Goal: Check status: Check status

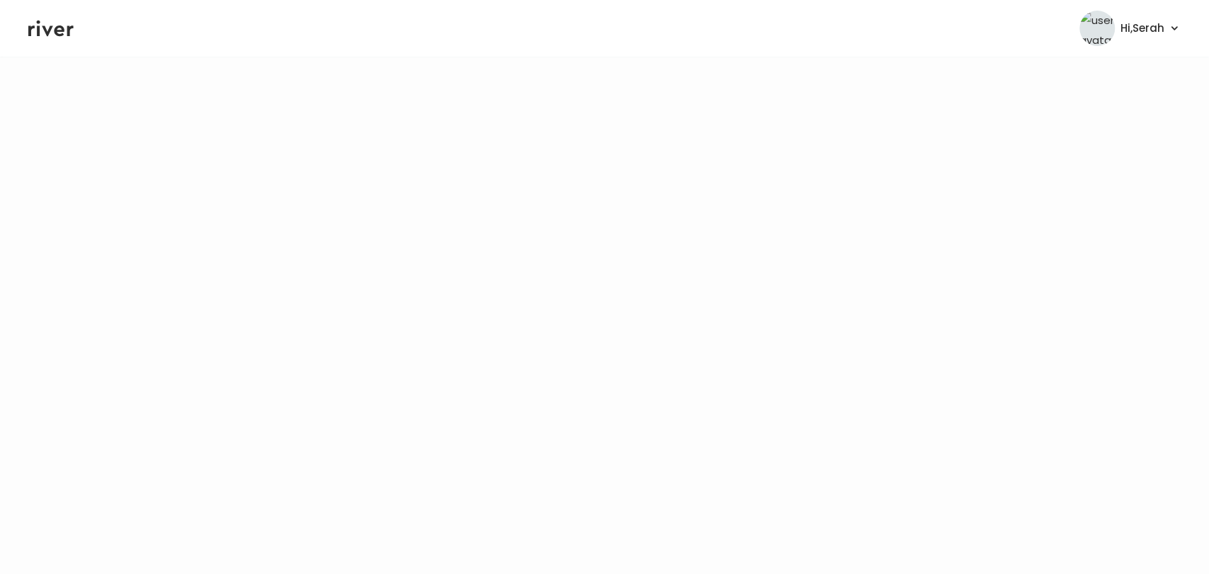
click at [58, 18] on icon at bounding box center [50, 28] width 45 height 21
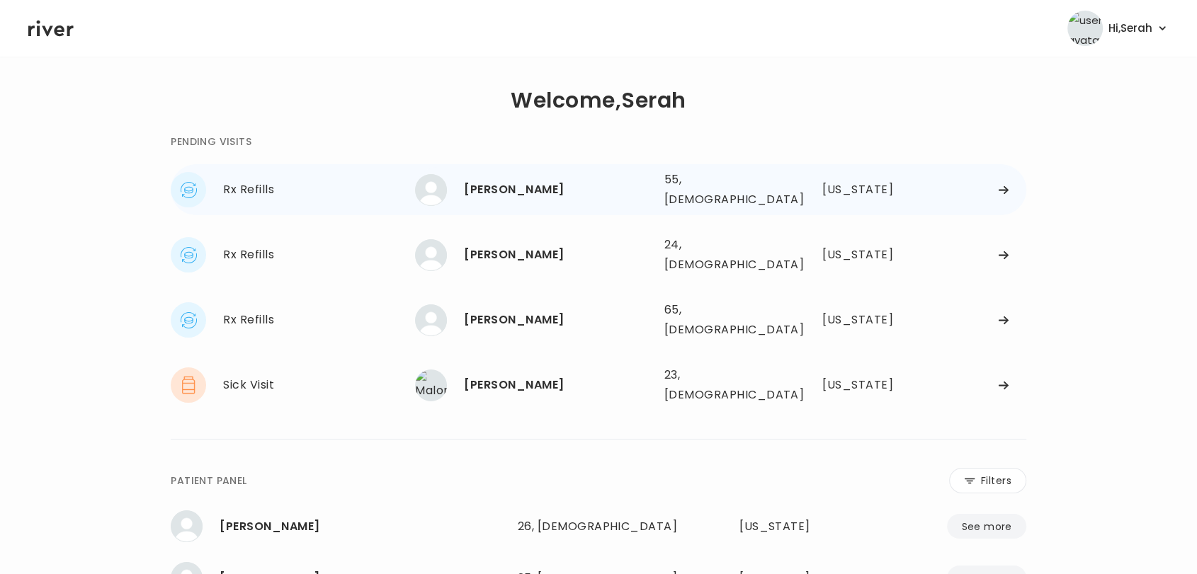
click at [517, 185] on div "[PERSON_NAME]" at bounding box center [558, 190] width 188 height 20
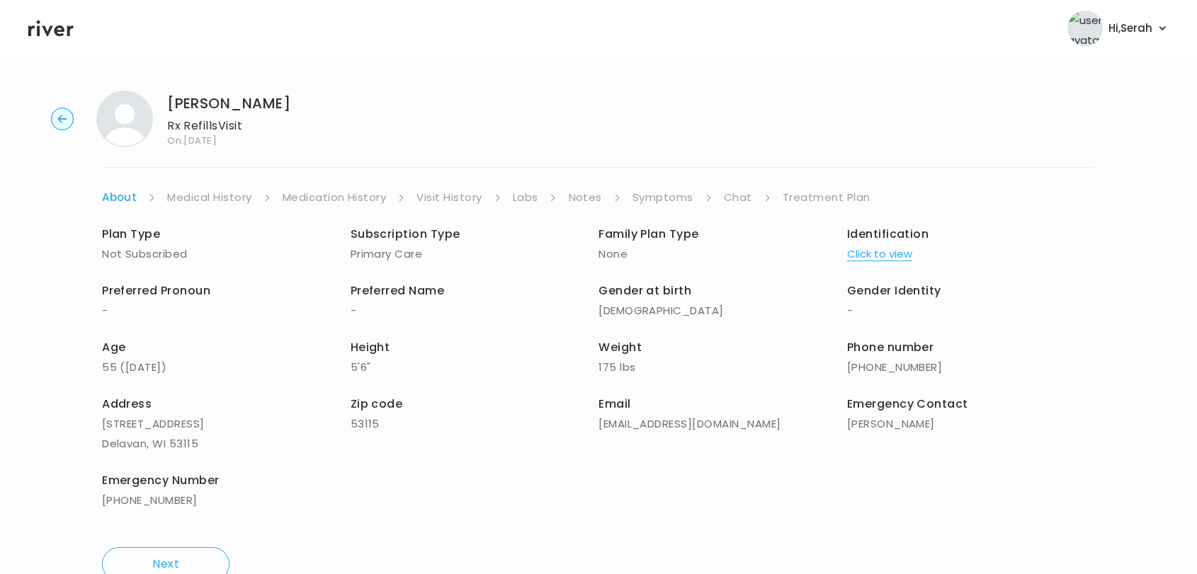
click at [656, 188] on link "Symptoms" at bounding box center [662, 198] width 61 height 20
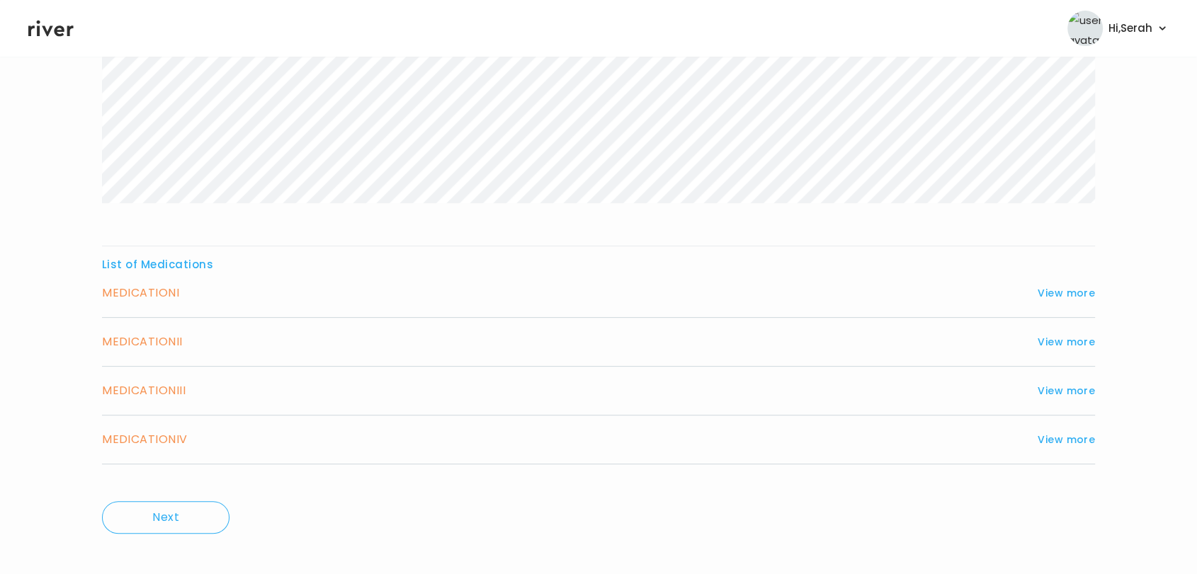
scroll to position [383, 0]
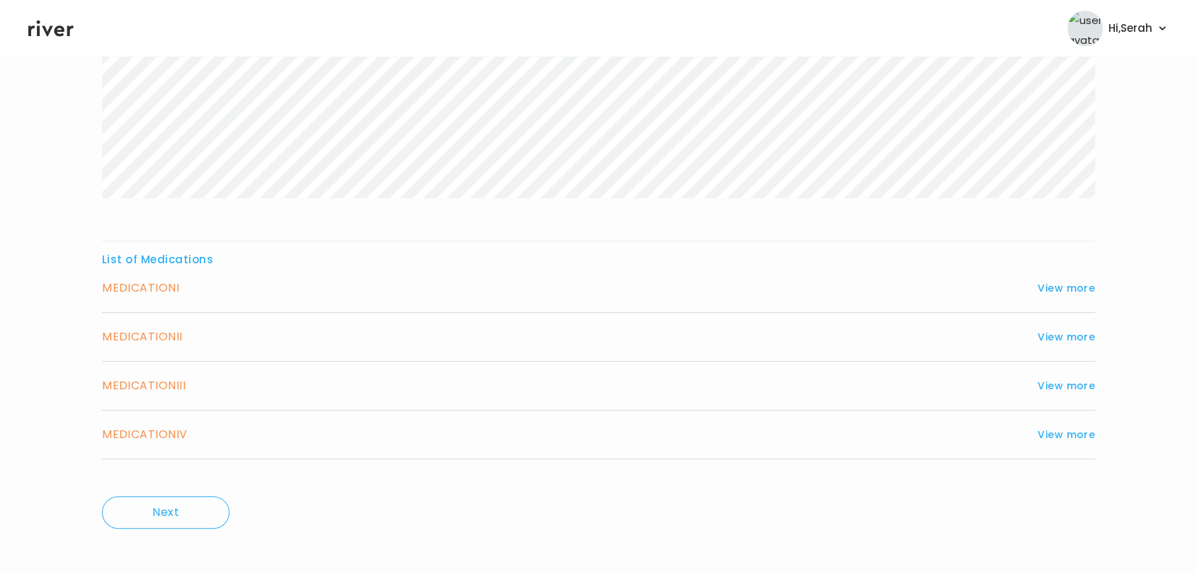
click at [57, 24] on icon at bounding box center [50, 28] width 45 height 21
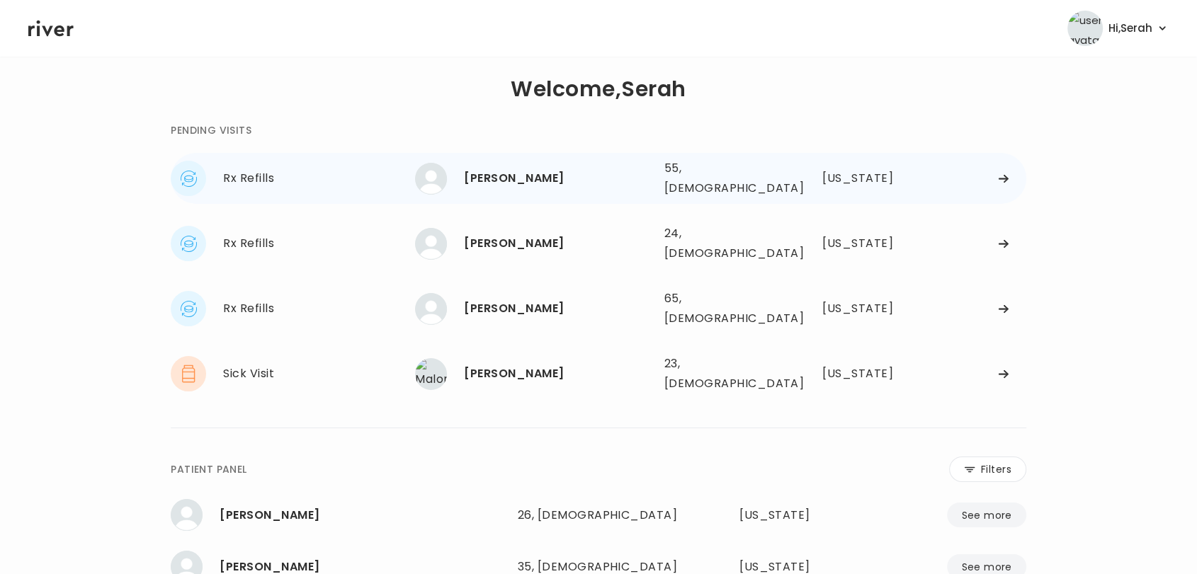
scroll to position [14, 0]
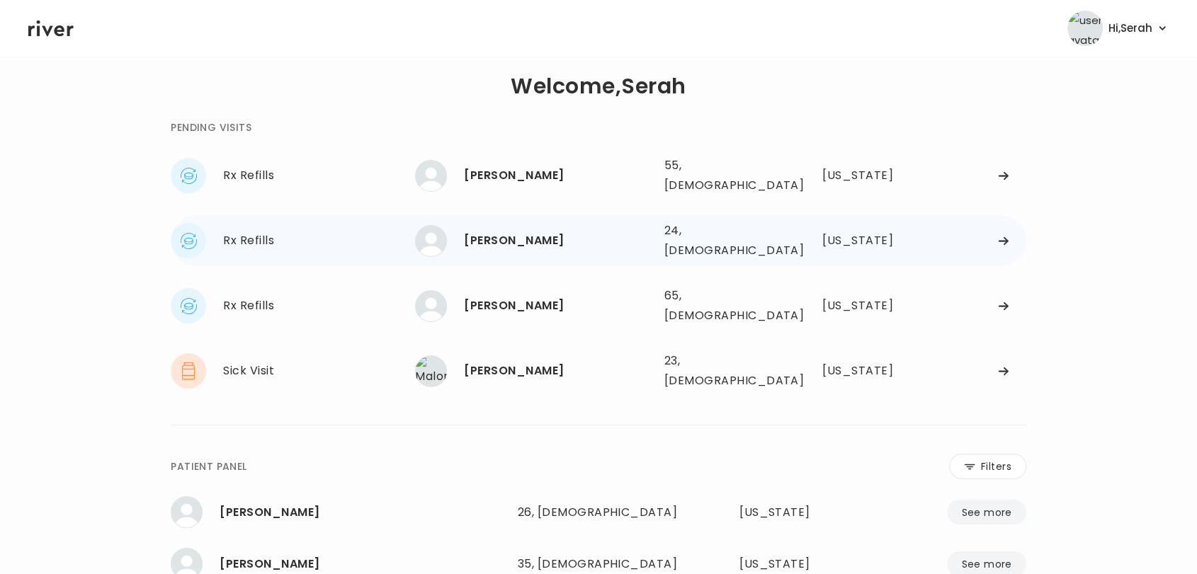
click at [513, 231] on div "[PERSON_NAME]" at bounding box center [558, 241] width 188 height 20
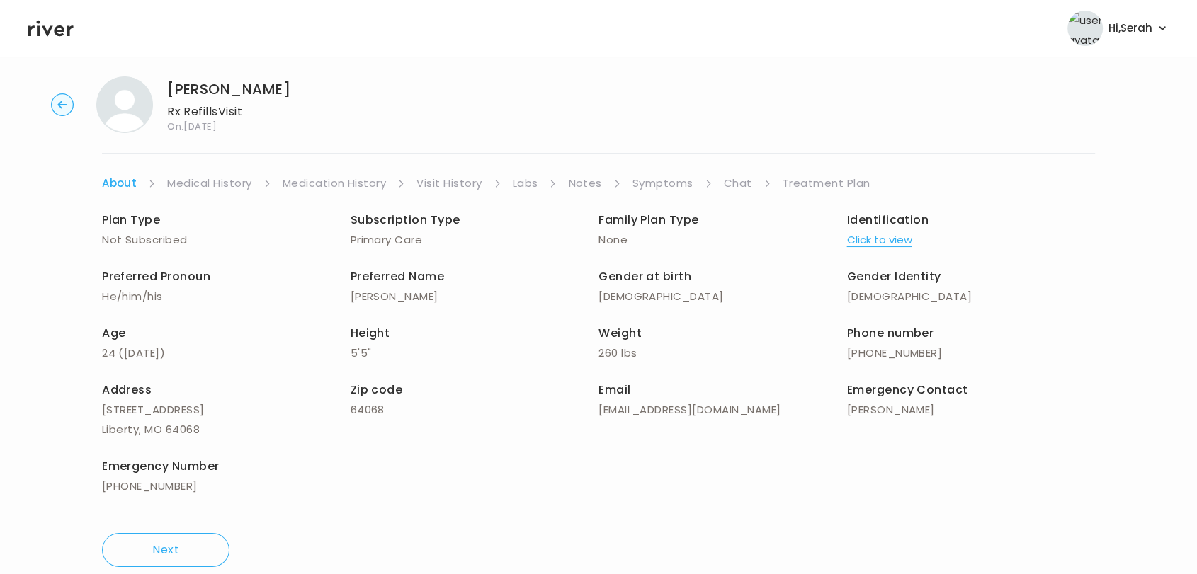
click at [688, 181] on link "Symptoms" at bounding box center [662, 183] width 61 height 20
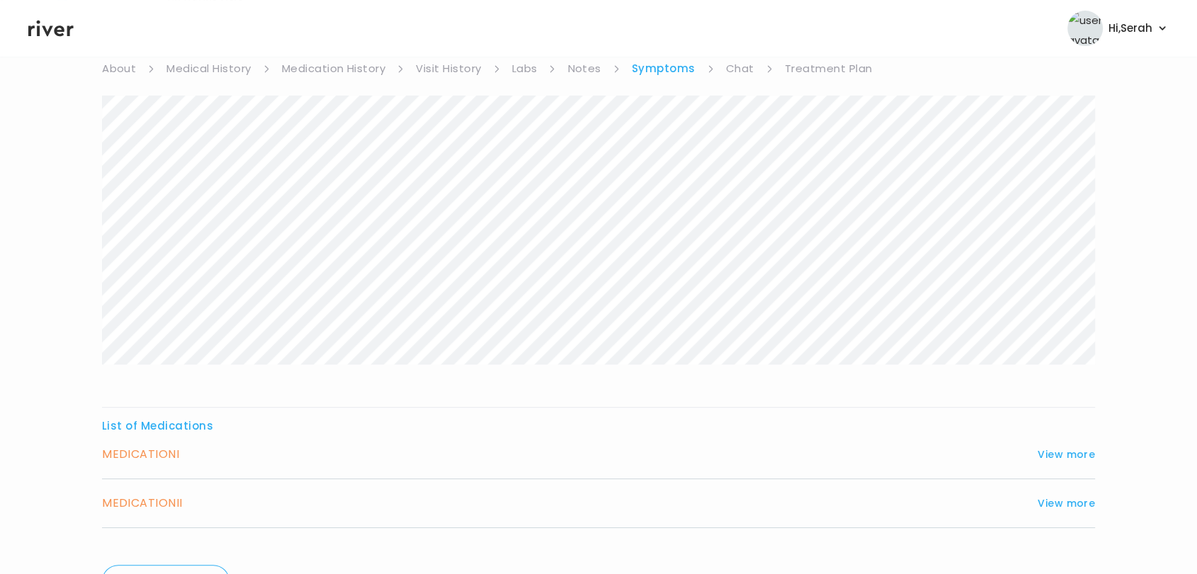
scroll to position [130, 0]
click at [55, 14] on header "Hi, Serah Profile Logout" at bounding box center [598, 28] width 1197 height 57
click at [55, 27] on icon at bounding box center [50, 28] width 45 height 21
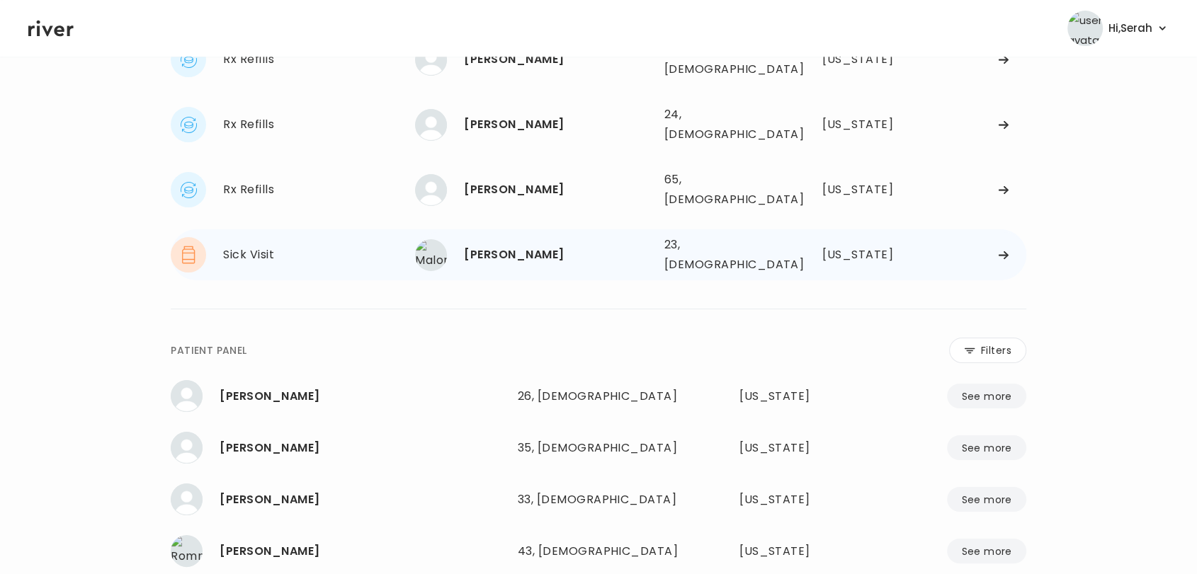
scroll to position [4, 0]
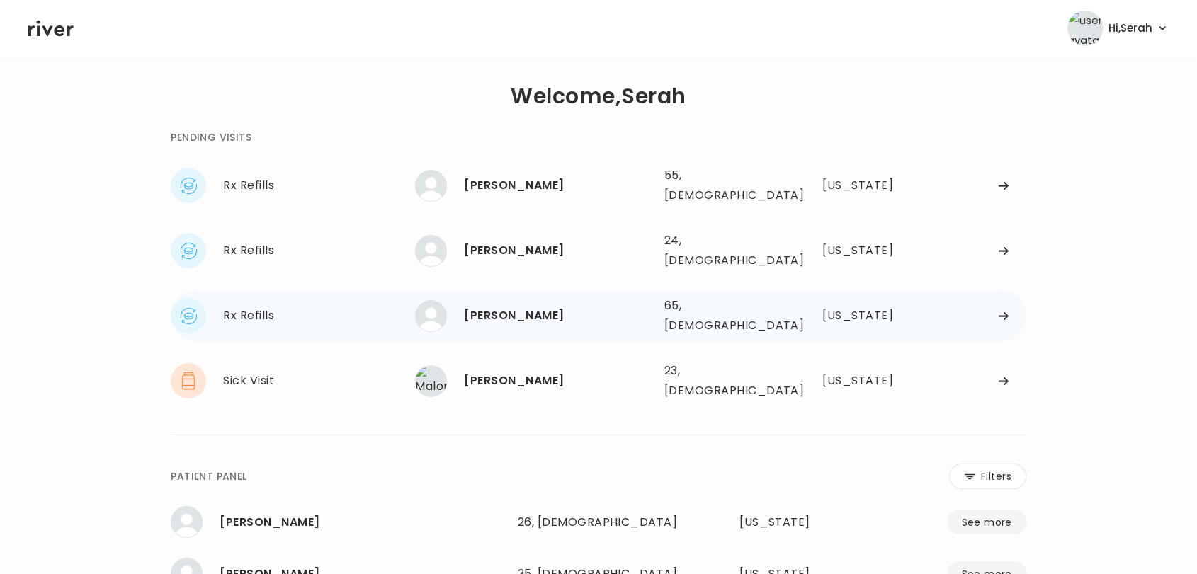
click at [532, 306] on div "[PERSON_NAME]" at bounding box center [558, 316] width 188 height 20
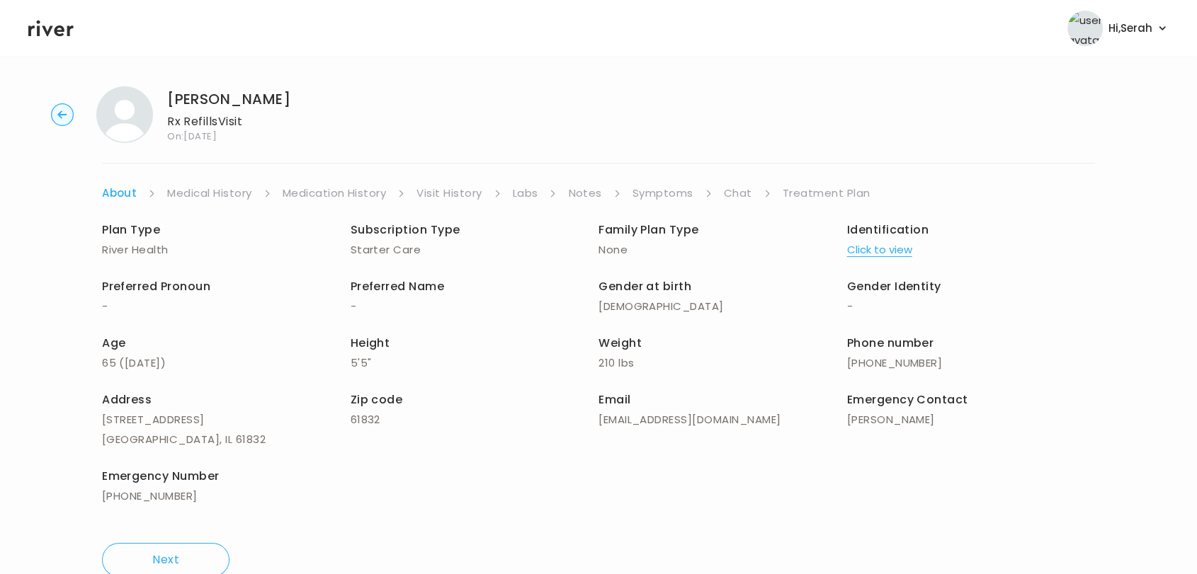
click at [729, 193] on link "Chat" at bounding box center [738, 193] width 28 height 20
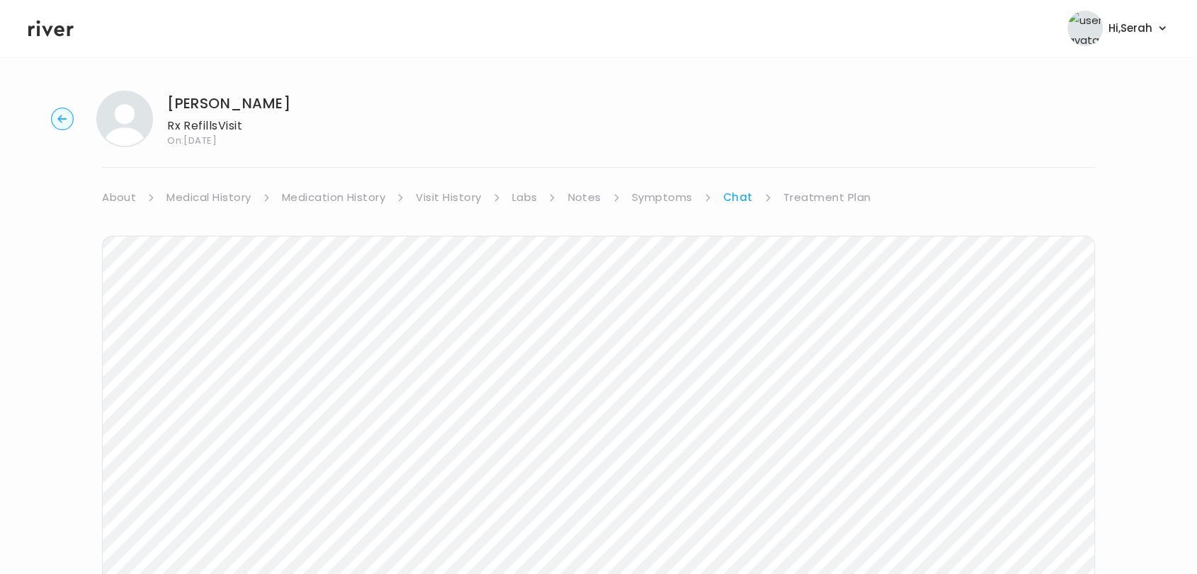
click at [816, 193] on link "Treatment Plan" at bounding box center [827, 198] width 88 height 20
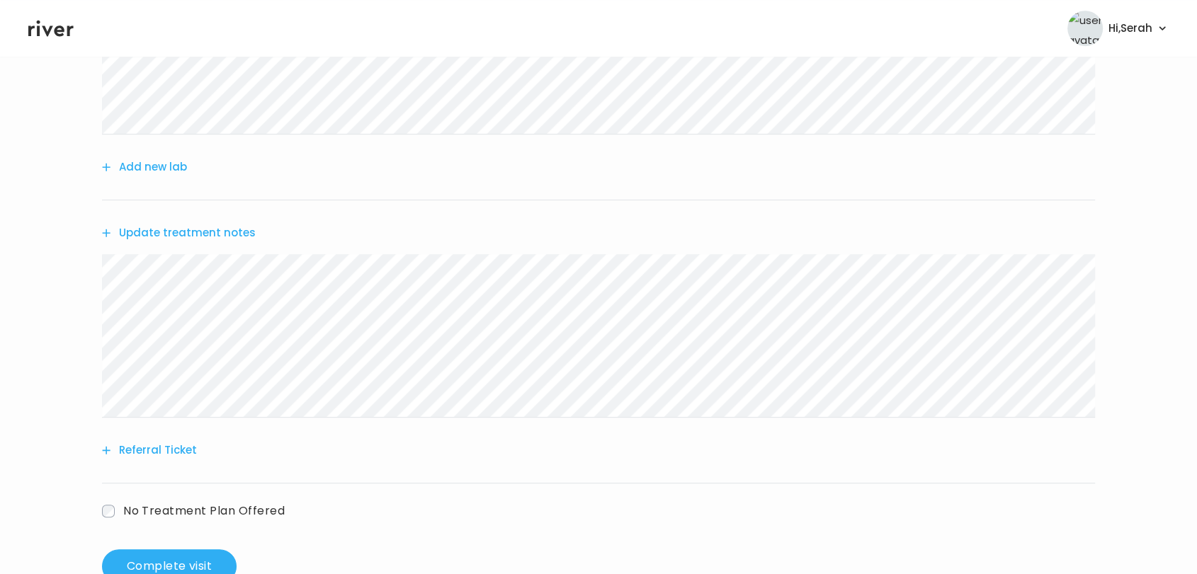
scroll to position [791, 0]
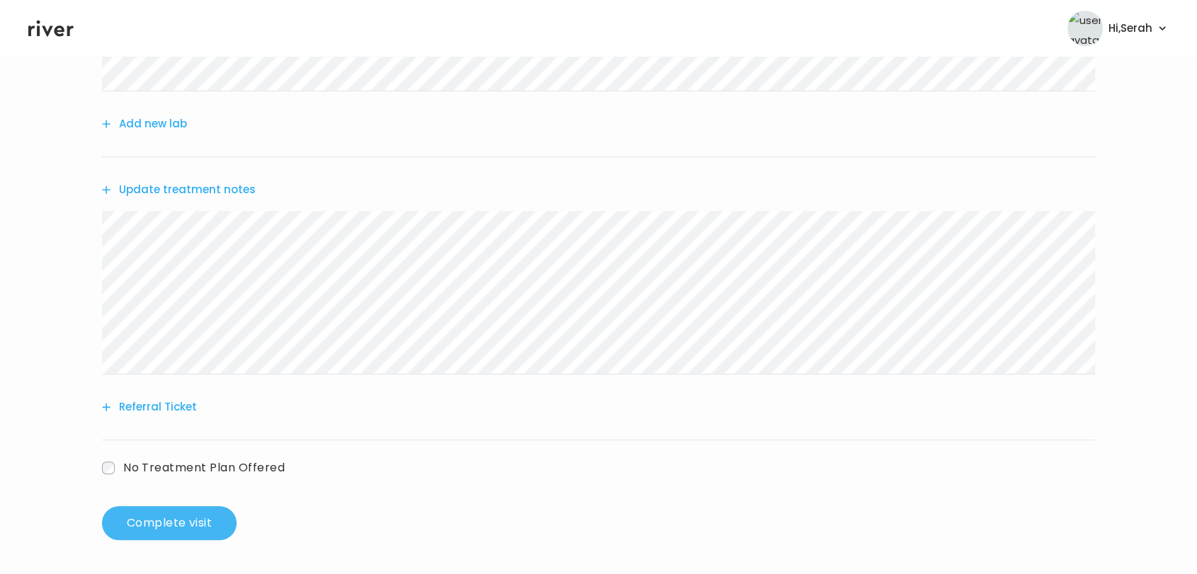
click at [190, 511] on button "Complete visit" at bounding box center [169, 523] width 135 height 34
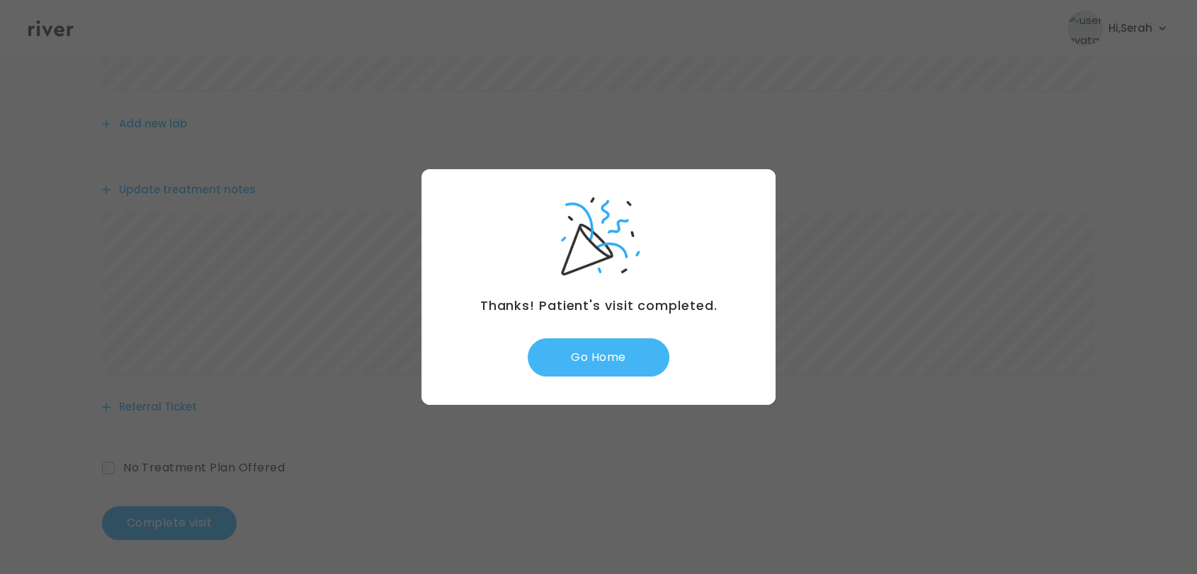
click at [608, 348] on button "Go Home" at bounding box center [598, 357] width 142 height 38
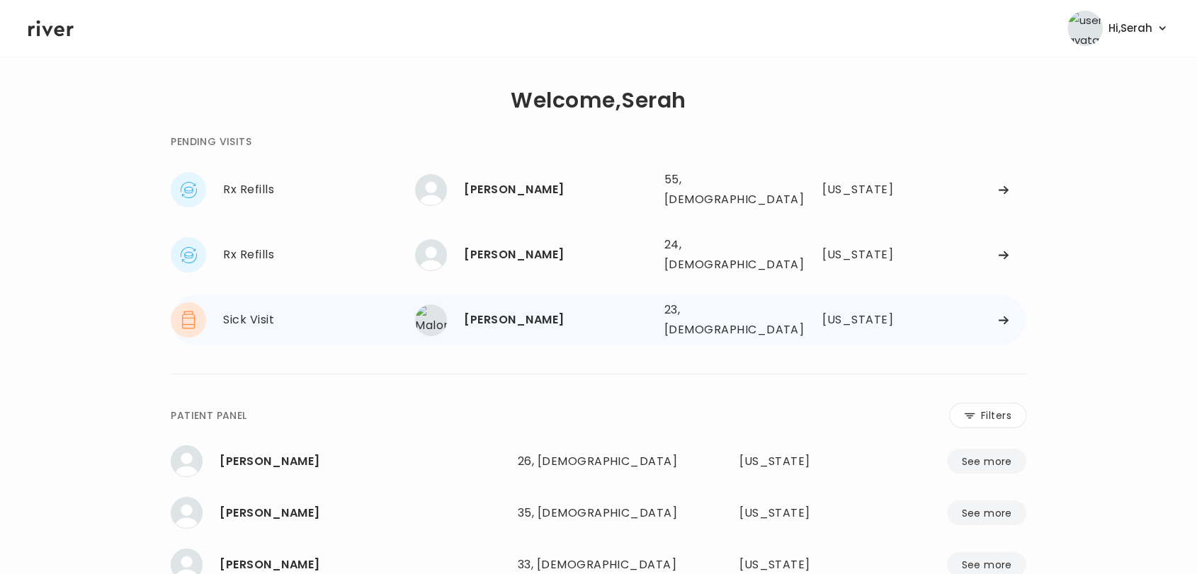
click at [527, 310] on div "[PERSON_NAME]" at bounding box center [558, 320] width 188 height 20
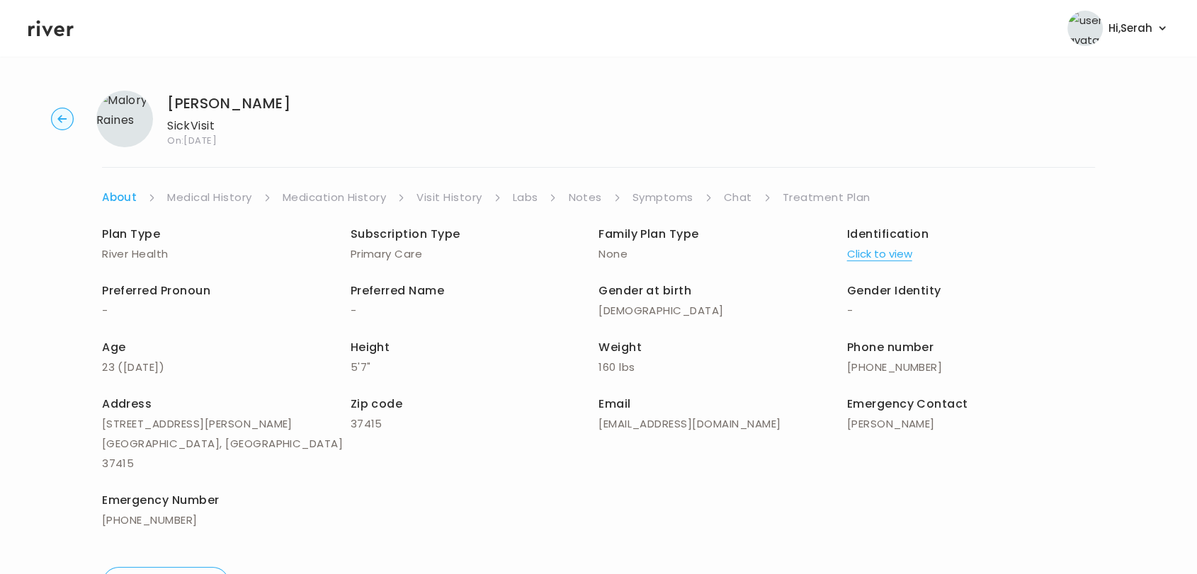
click at [804, 194] on link "Treatment Plan" at bounding box center [826, 198] width 88 height 20
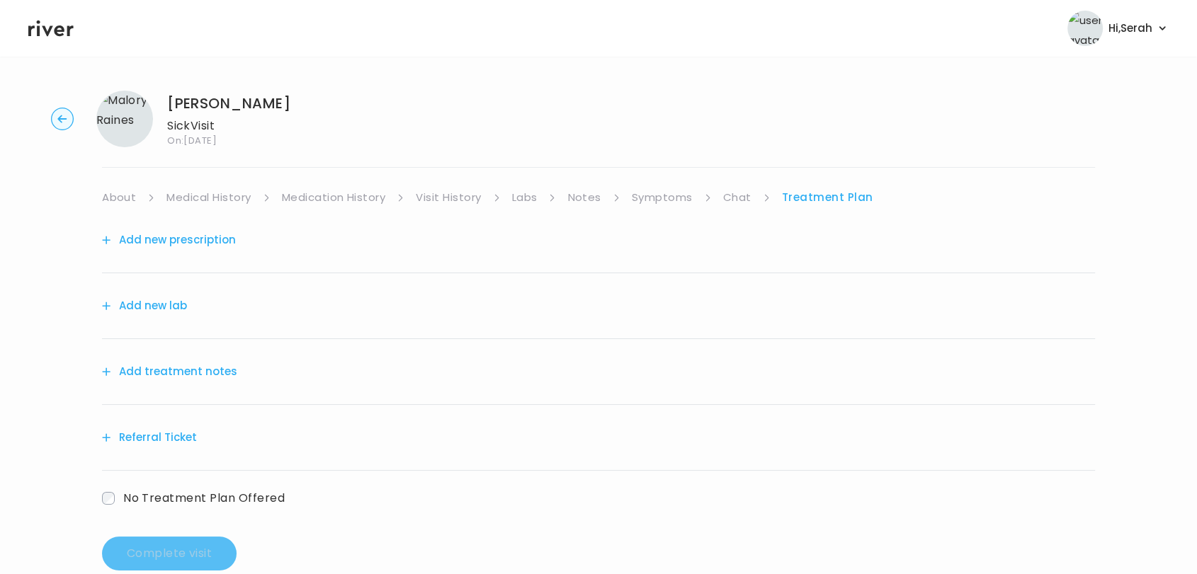
scroll to position [30, 0]
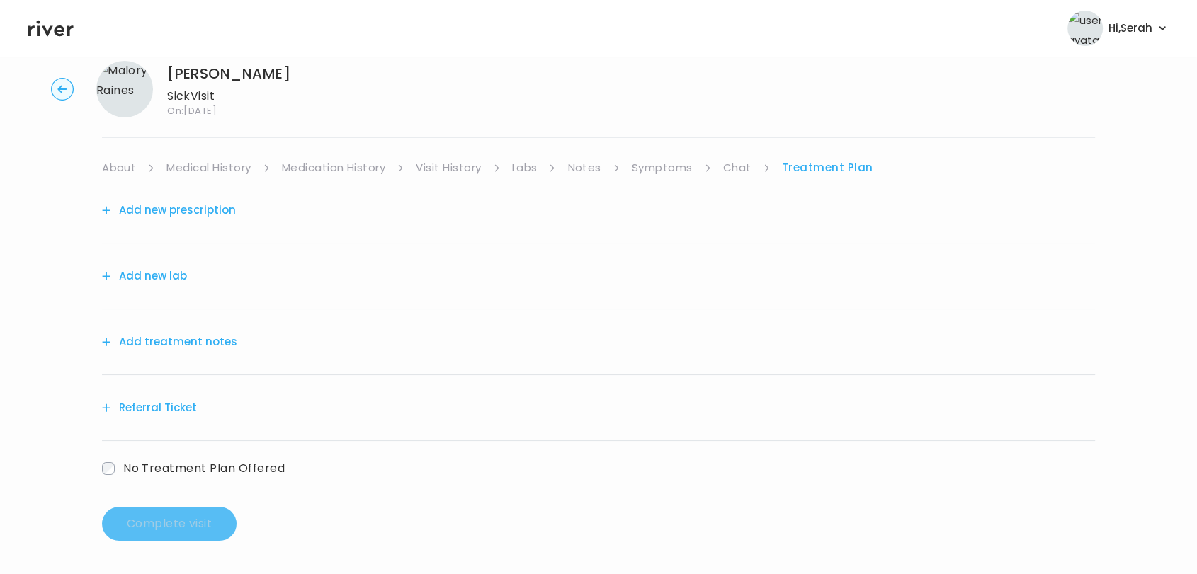
click at [195, 340] on button "Add treatment notes" at bounding box center [169, 342] width 135 height 20
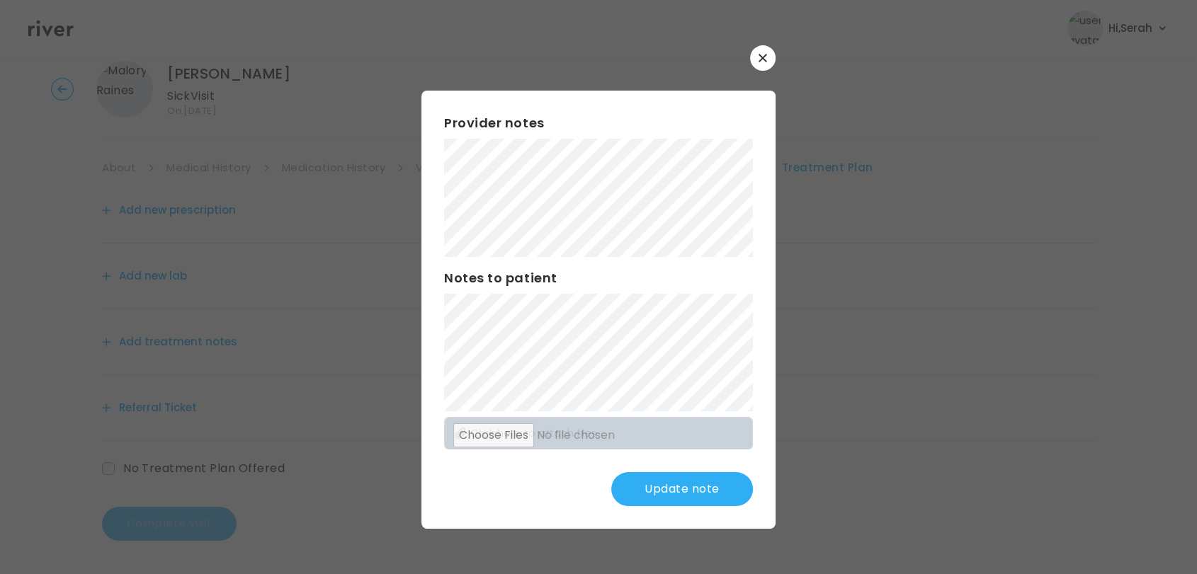
click at [691, 498] on button "Update note" at bounding box center [682, 489] width 142 height 34
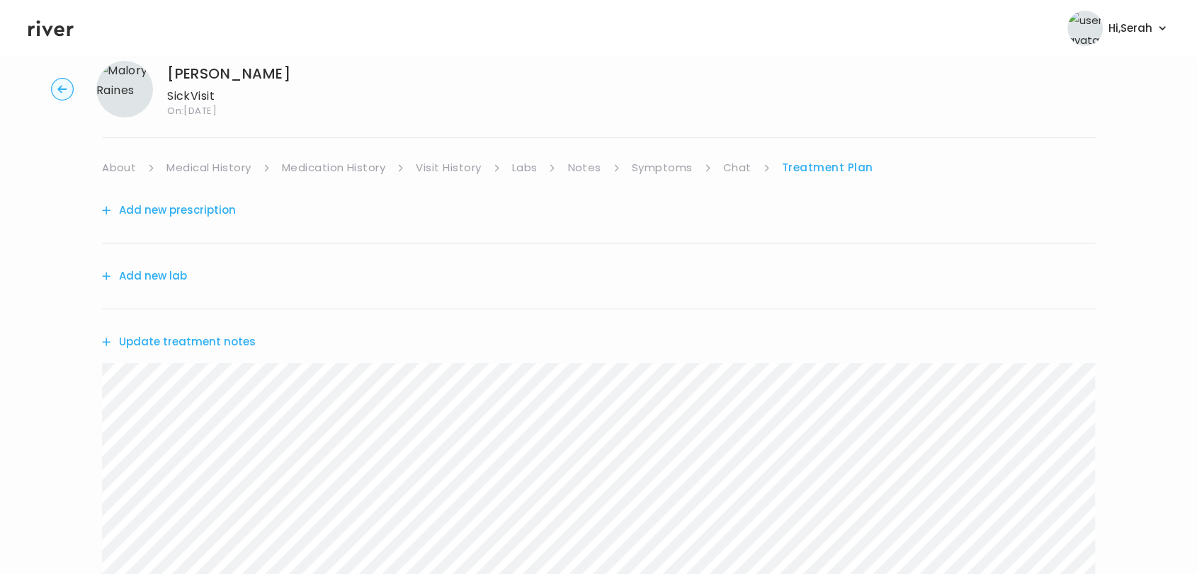
click at [731, 160] on link "Chat" at bounding box center [737, 168] width 28 height 20
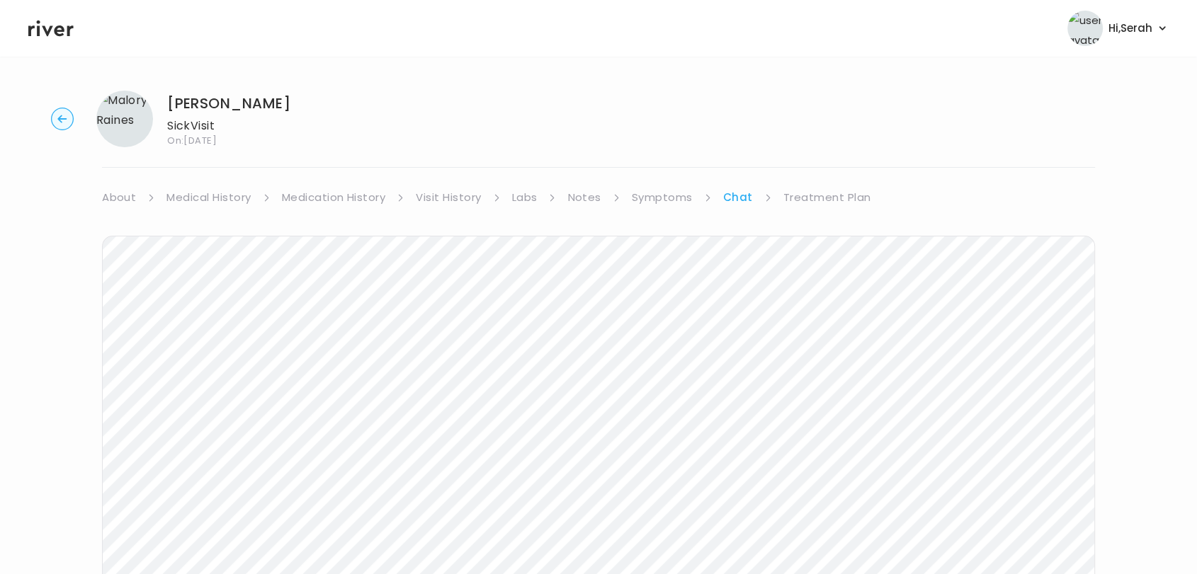
click at [666, 203] on link "Symptoms" at bounding box center [662, 198] width 61 height 20
click at [819, 193] on link "Treatment Plan" at bounding box center [829, 198] width 88 height 20
click at [181, 376] on button "Update treatment notes" at bounding box center [179, 372] width 154 height 20
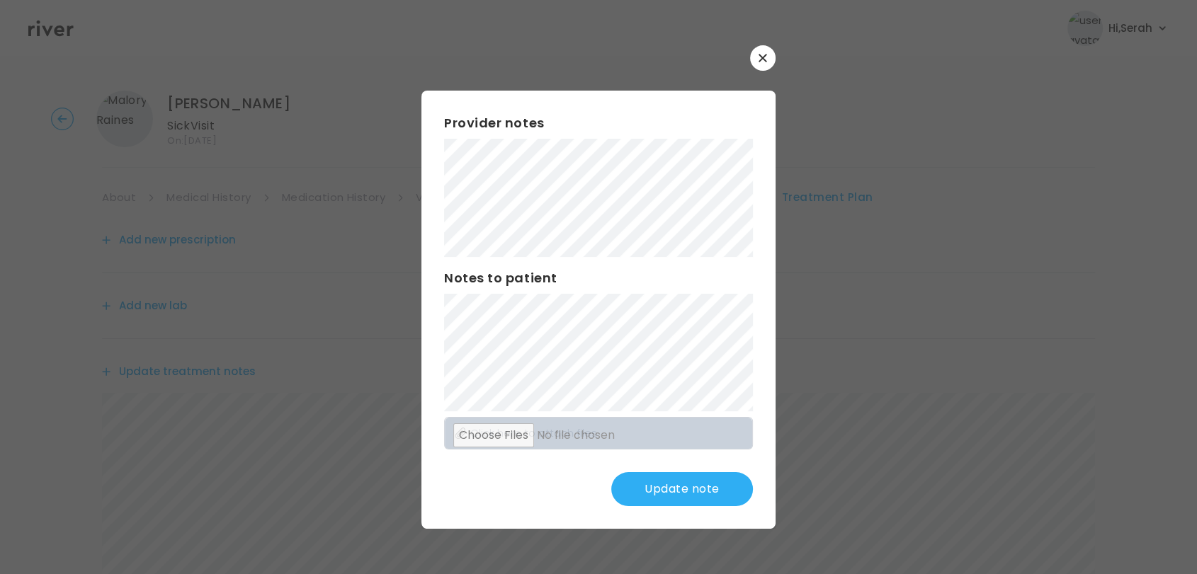
click at [640, 479] on button "Update note" at bounding box center [682, 489] width 142 height 34
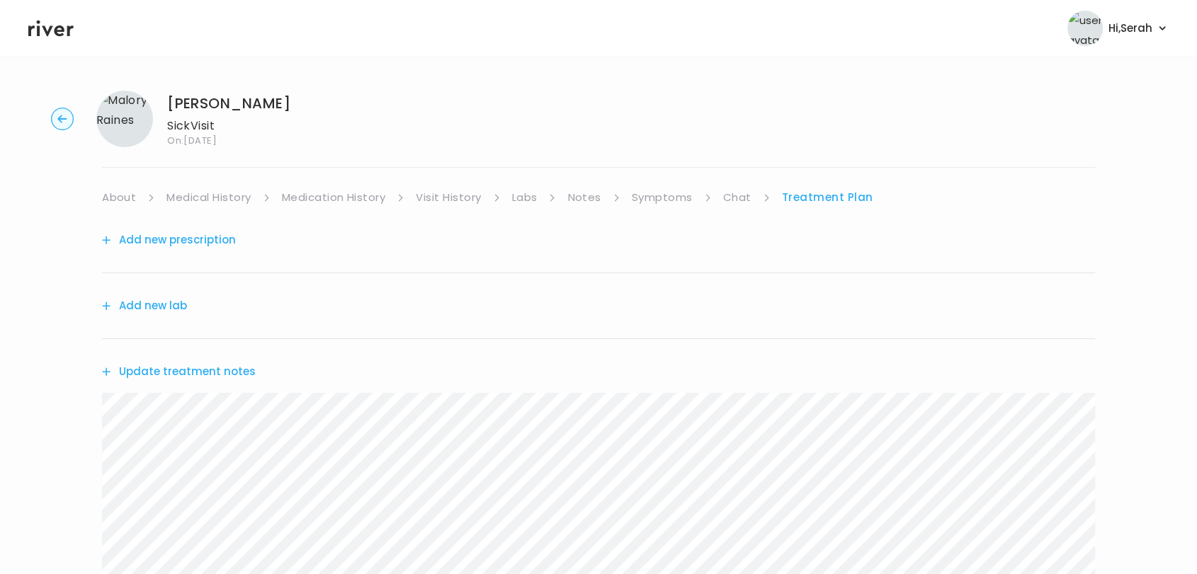
scroll to position [281, 0]
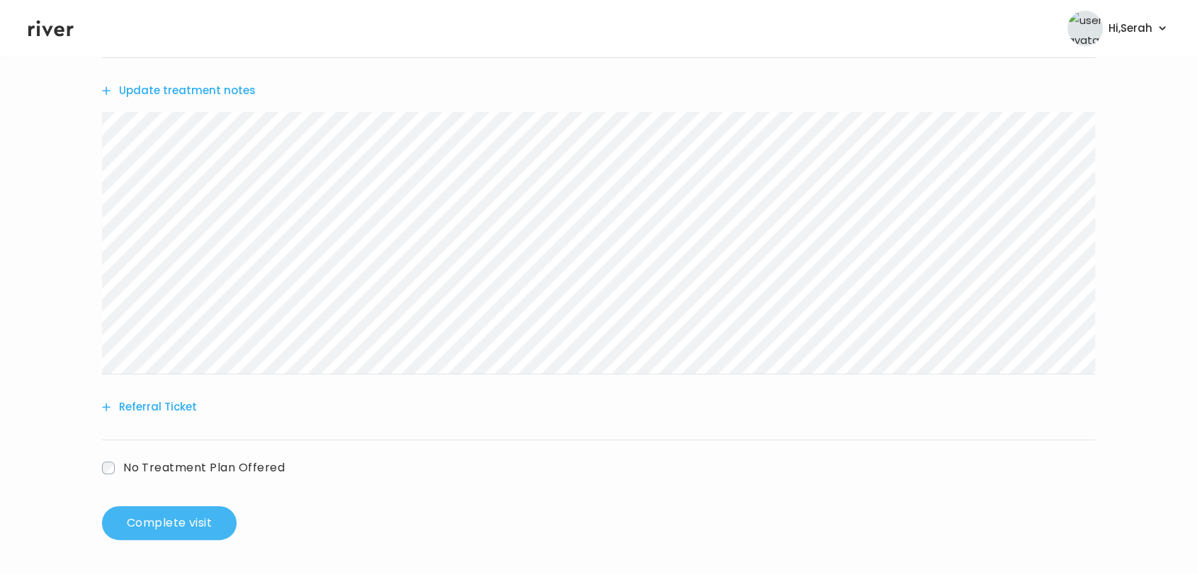
click at [149, 533] on button "Complete visit" at bounding box center [169, 523] width 135 height 34
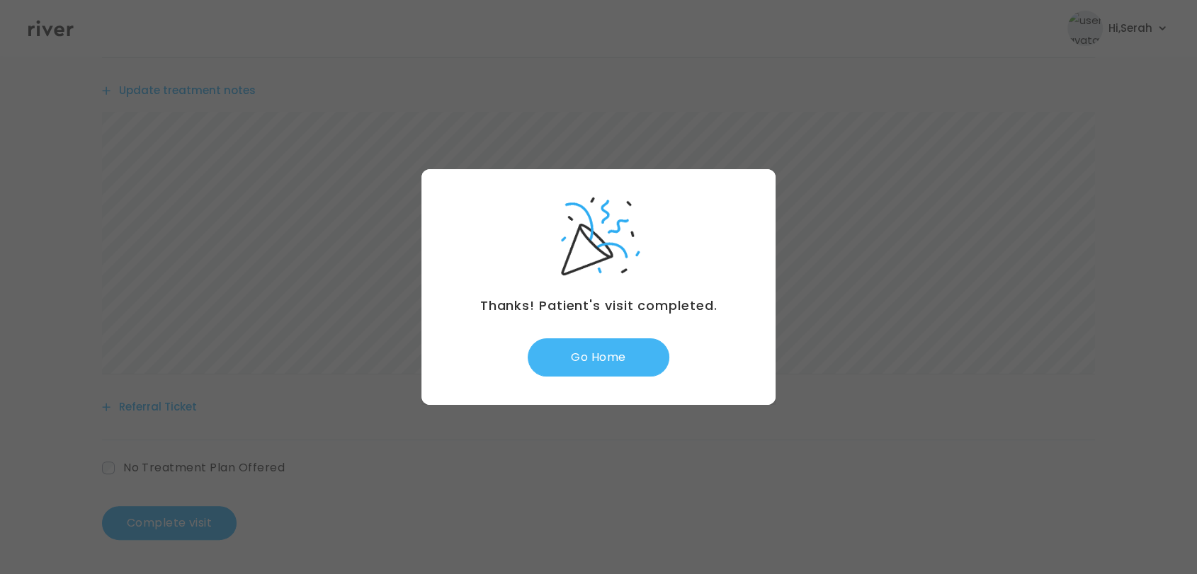
click at [579, 356] on button "Go Home" at bounding box center [598, 357] width 142 height 38
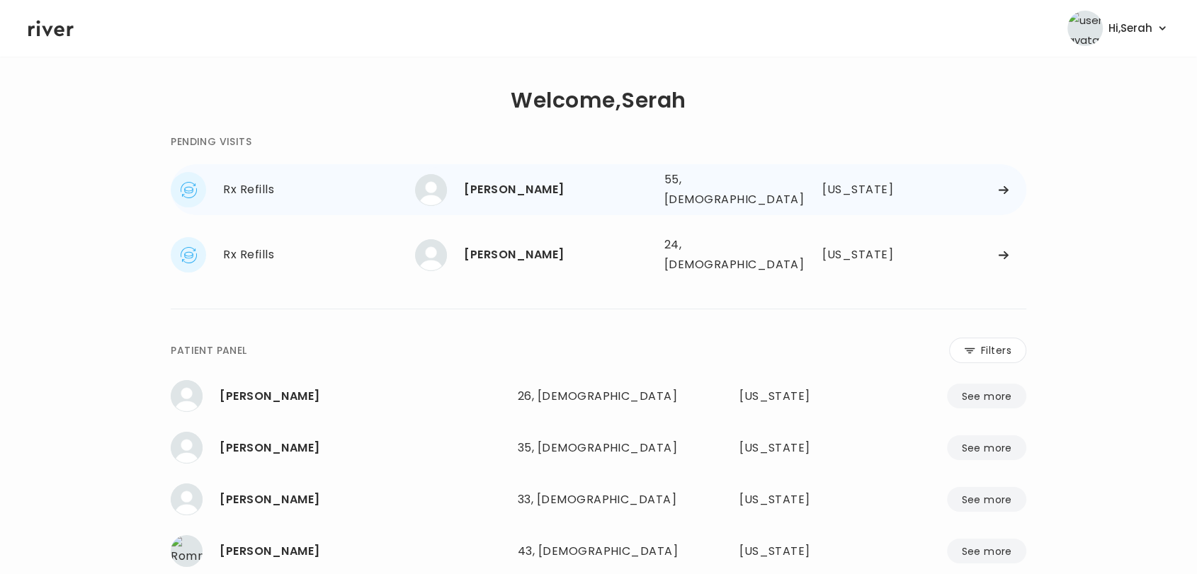
click at [489, 185] on div "[PERSON_NAME]" at bounding box center [558, 190] width 188 height 20
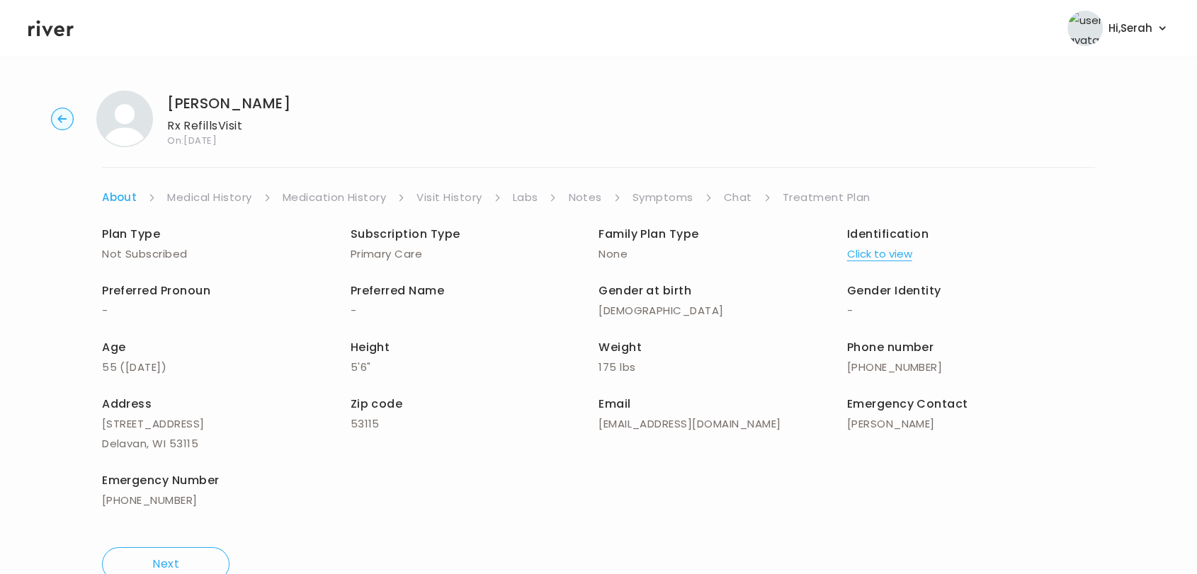
click at [661, 188] on link "Symptoms" at bounding box center [662, 198] width 61 height 20
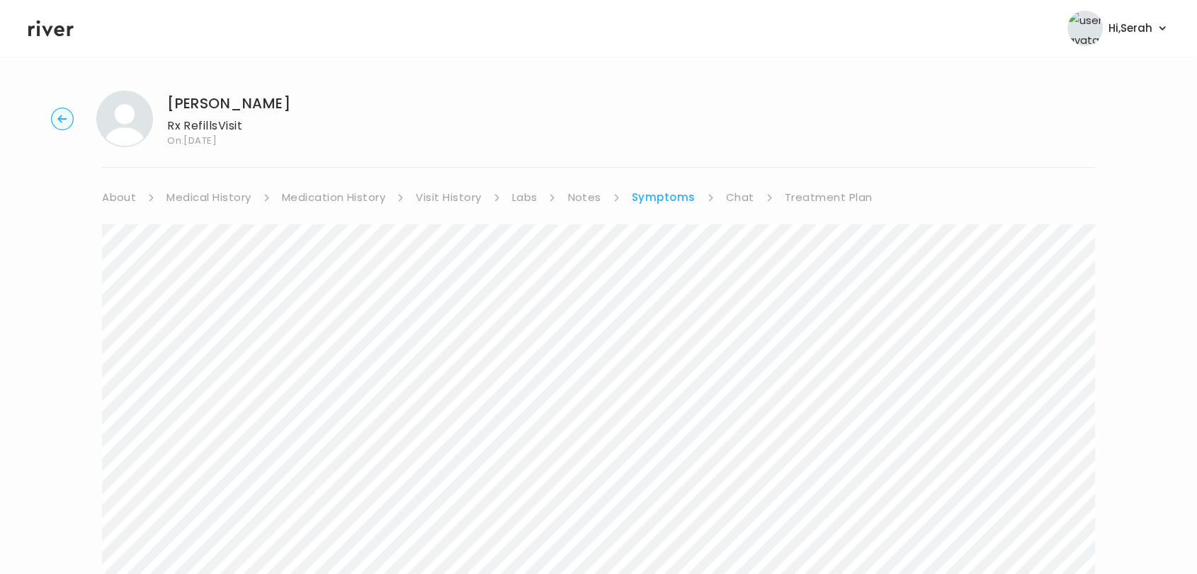
scroll to position [391, 0]
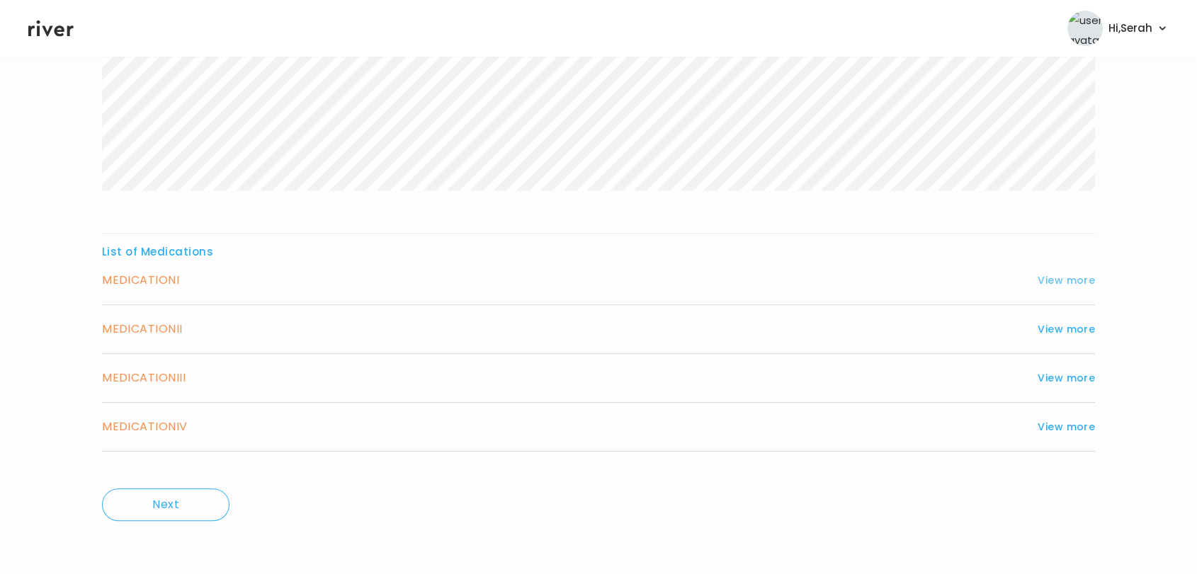
click at [1051, 285] on button "View more" at bounding box center [1065, 280] width 57 height 17
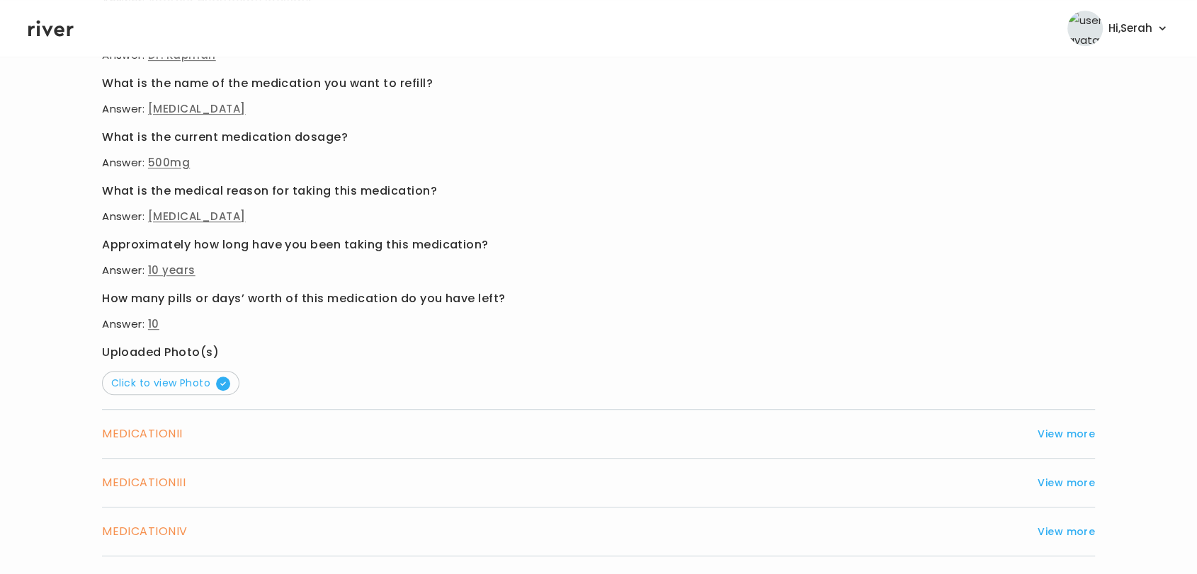
scroll to position [721, 0]
click at [168, 391] on button "Click to view Photo" at bounding box center [170, 382] width 137 height 24
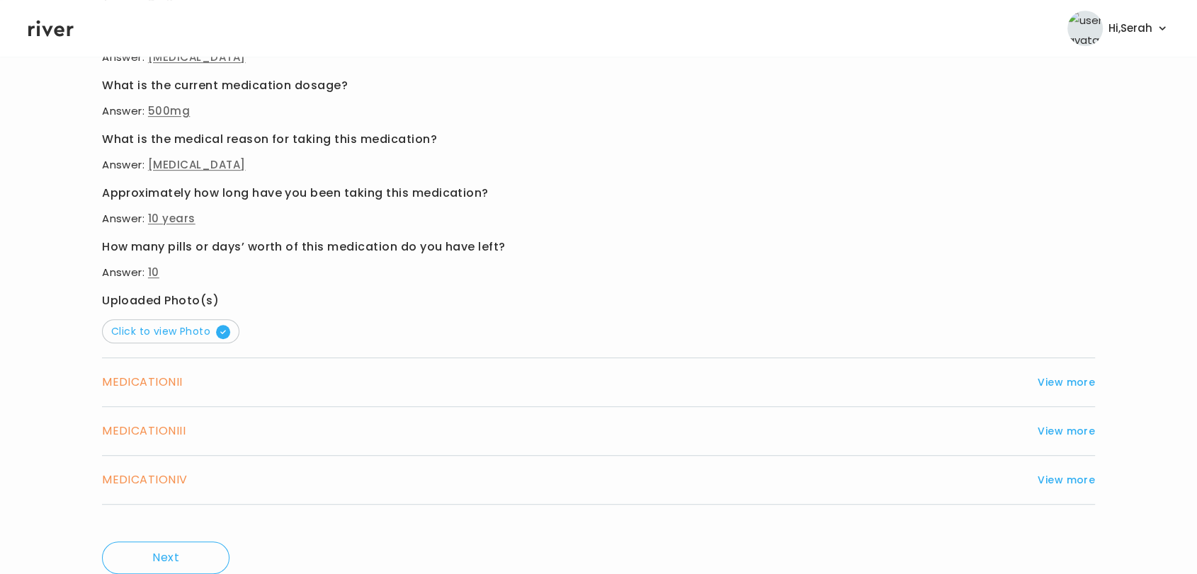
scroll to position [825, 0]
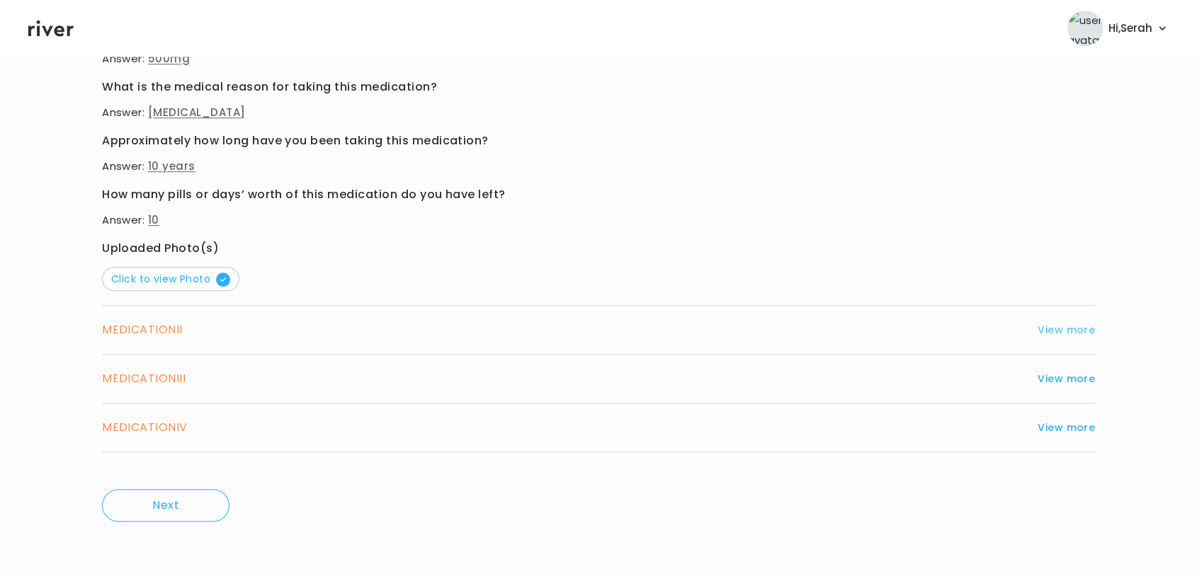
click at [1053, 330] on button "View more" at bounding box center [1065, 329] width 57 height 17
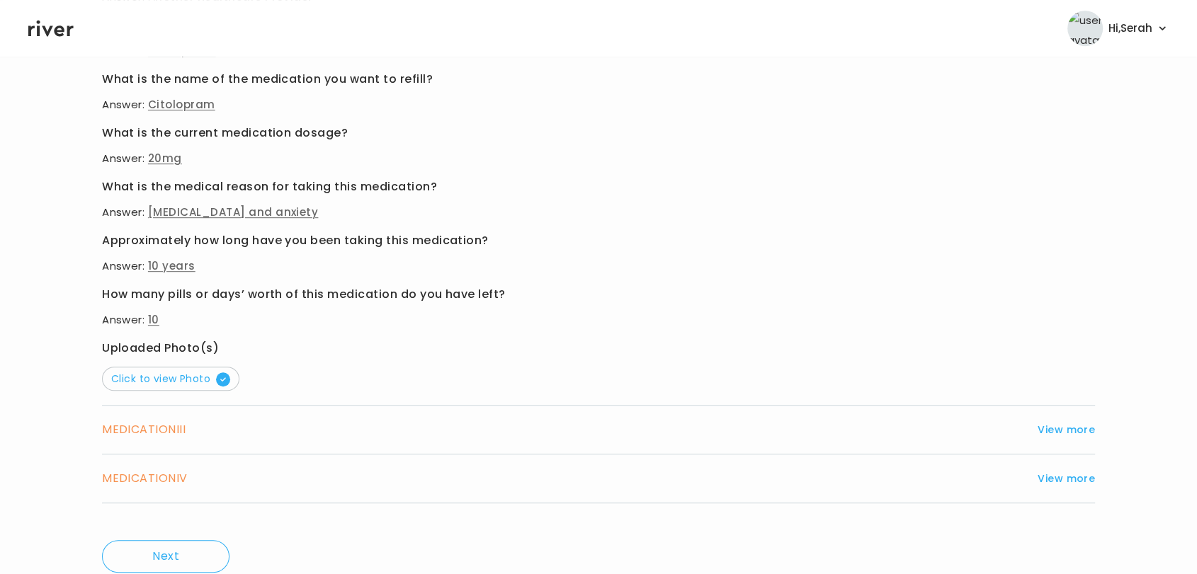
scroll to position [775, 0]
click at [193, 380] on span "Click to view Photo" at bounding box center [170, 378] width 119 height 14
click at [1068, 438] on div "MEDICATION III View more Who originally prescribed the medication you want to r…" at bounding box center [598, 429] width 993 height 49
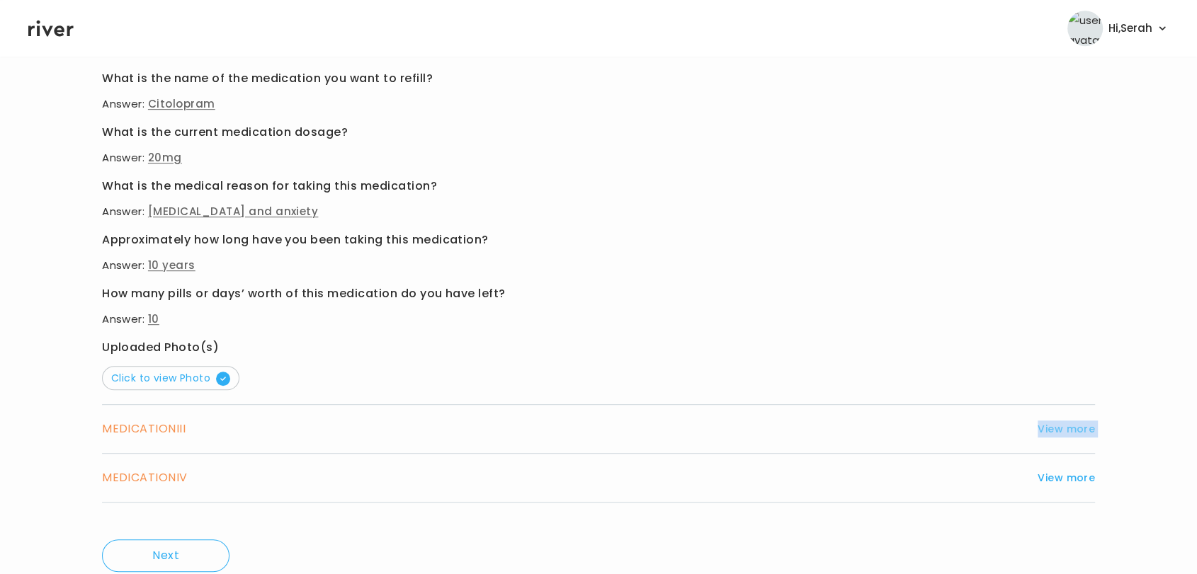
click at [1059, 431] on button "View more" at bounding box center [1065, 429] width 57 height 17
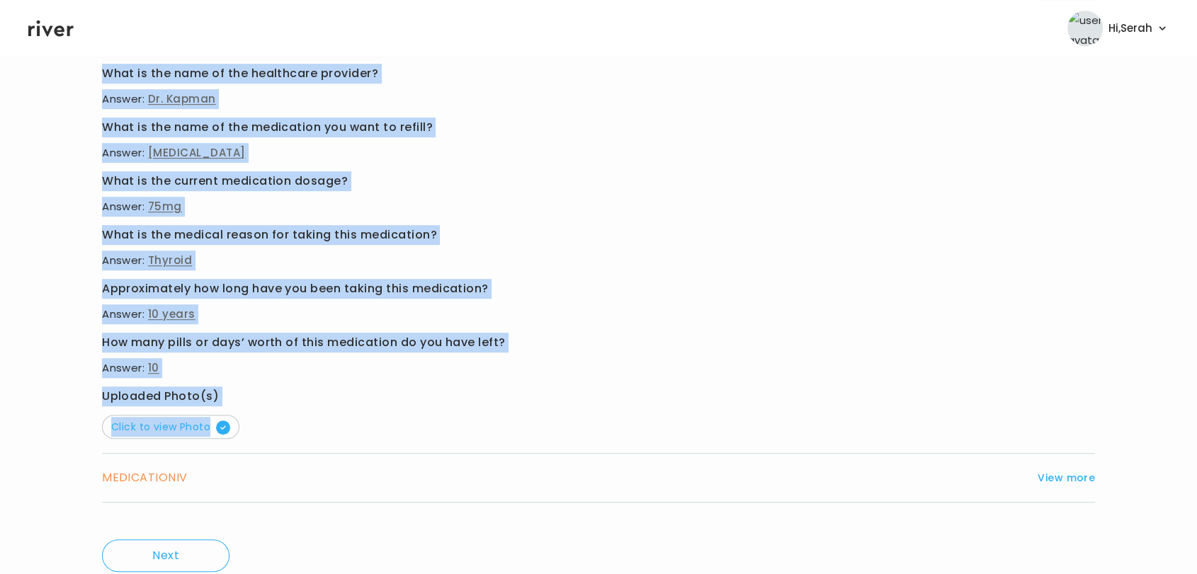
click at [729, 307] on p "Answer: 10 years" at bounding box center [598, 314] width 993 height 20
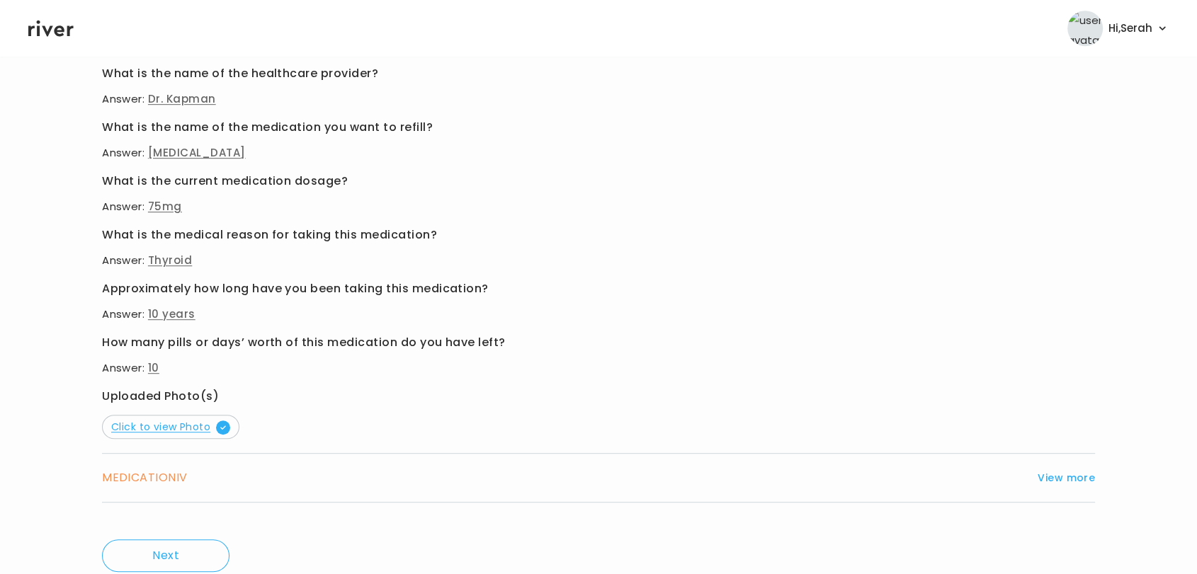
click at [192, 421] on span "Click to view Photo" at bounding box center [170, 427] width 119 height 14
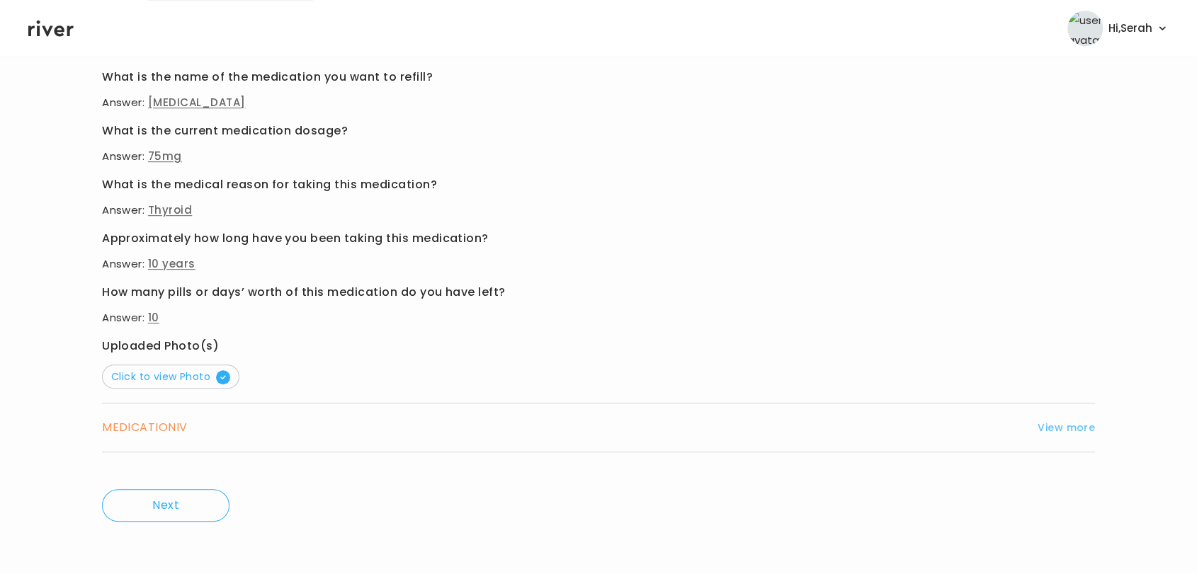
click at [1050, 426] on button "View more" at bounding box center [1065, 427] width 57 height 17
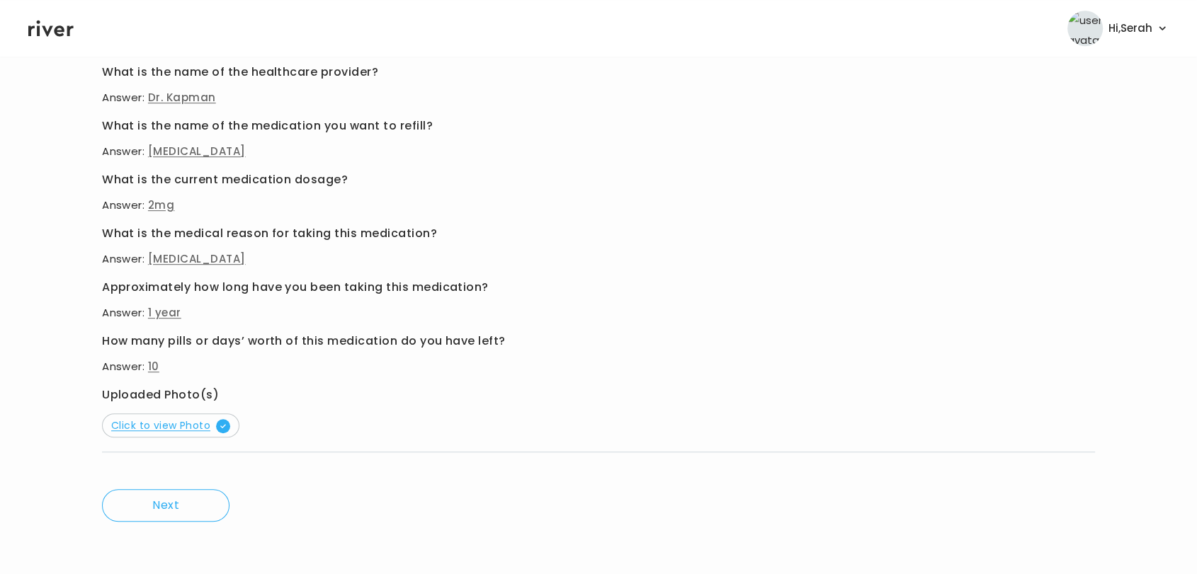
click at [190, 418] on span "Click to view Photo" at bounding box center [170, 425] width 119 height 14
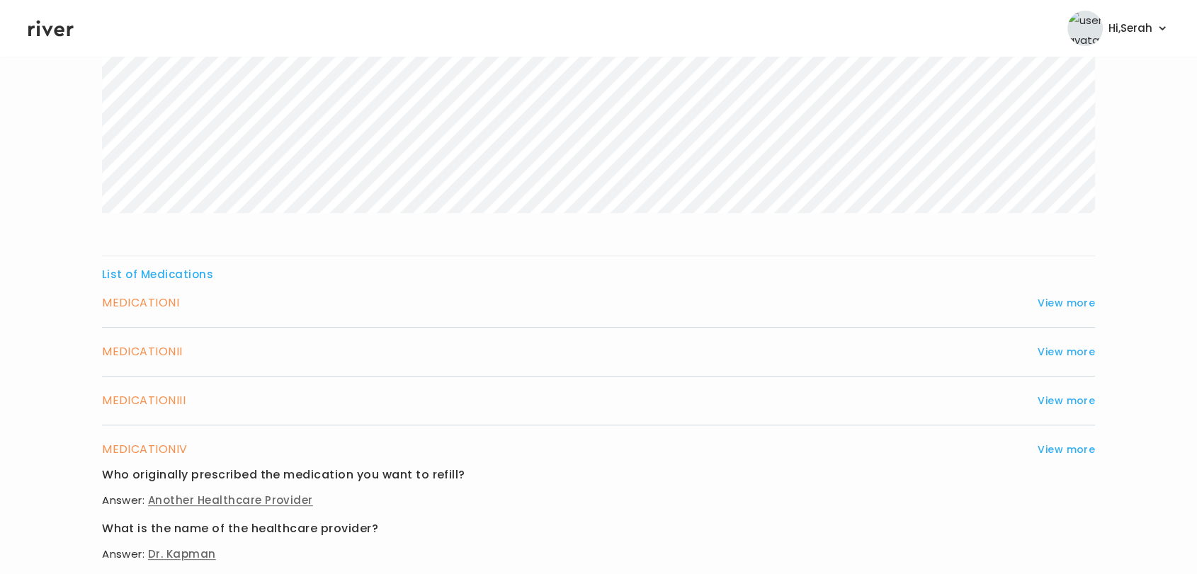
scroll to position [0, 0]
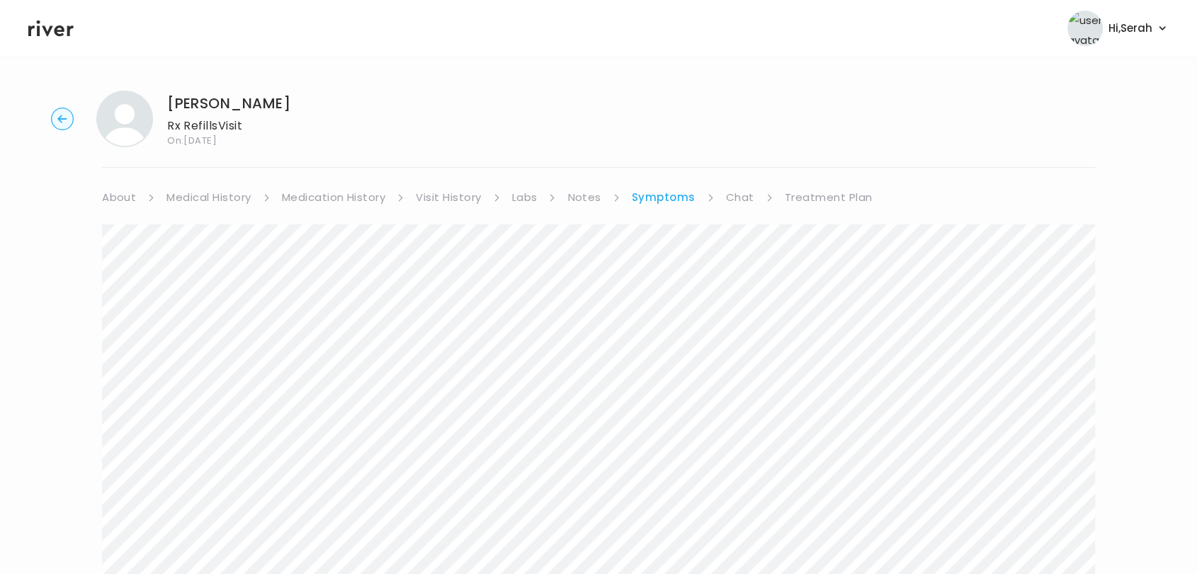
click at [323, 193] on link "Medication History" at bounding box center [334, 198] width 104 height 20
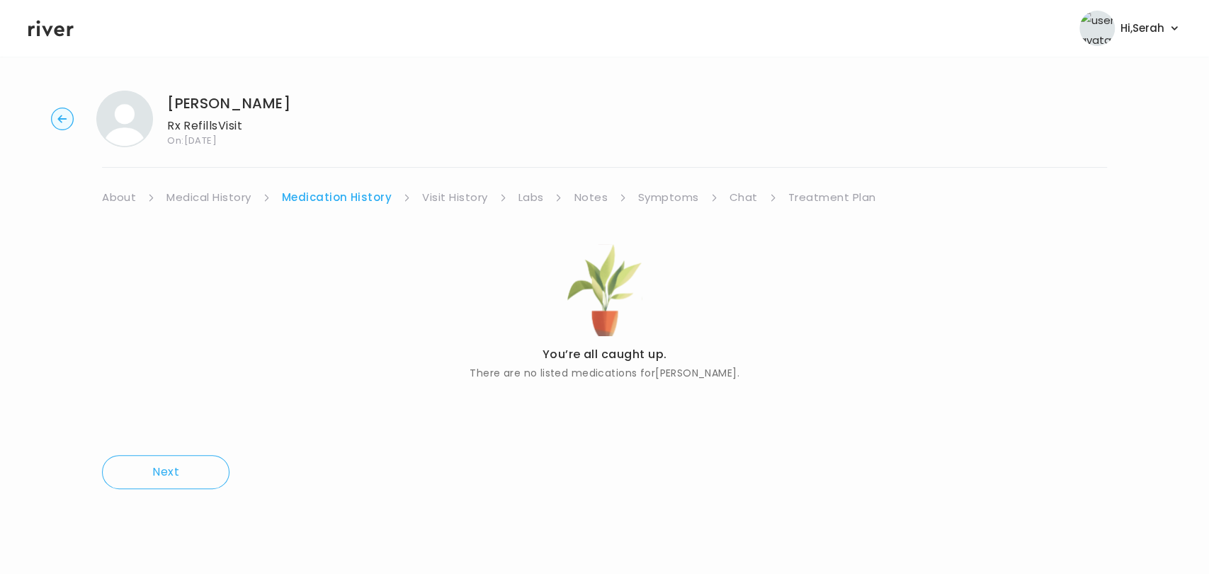
click at [207, 176] on div "[PERSON_NAME] Rx Refills Visit On: [DATE] About Medical History Medication Hist…" at bounding box center [604, 299] width 1209 height 441
click at [207, 194] on link "Medical History" at bounding box center [208, 198] width 84 height 20
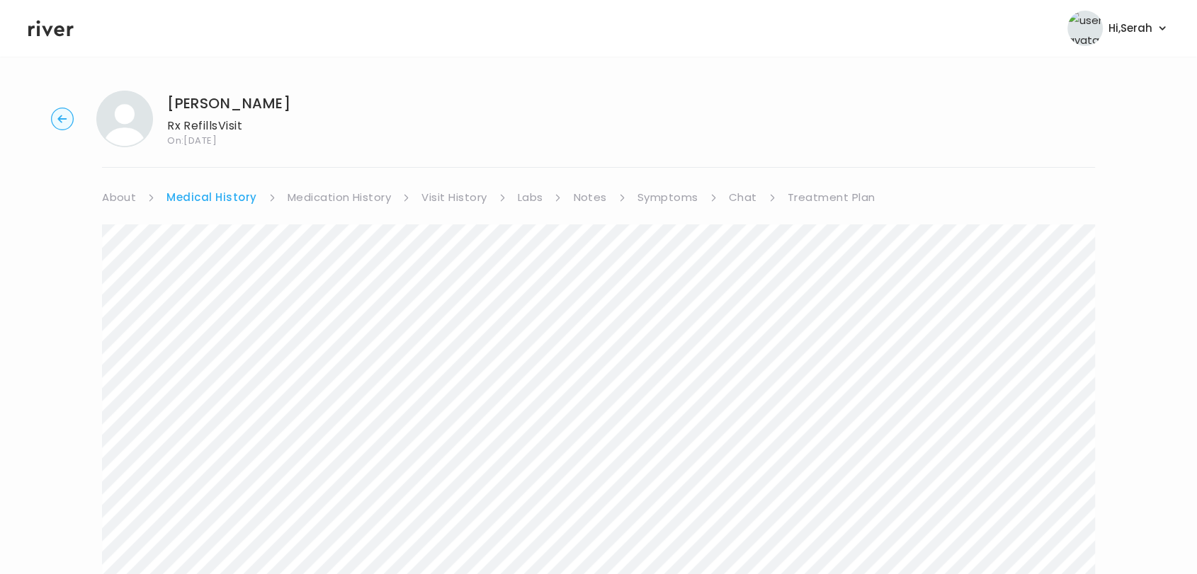
click at [520, 193] on link "Labs" at bounding box center [530, 198] width 25 height 20
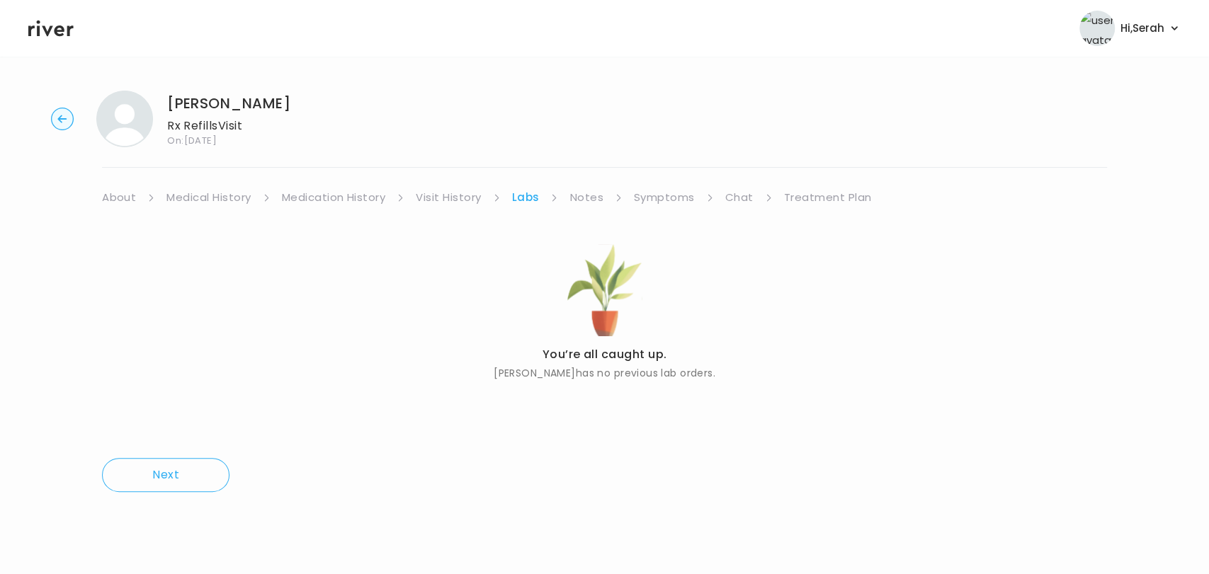
click at [741, 195] on link "Chat" at bounding box center [739, 198] width 28 height 20
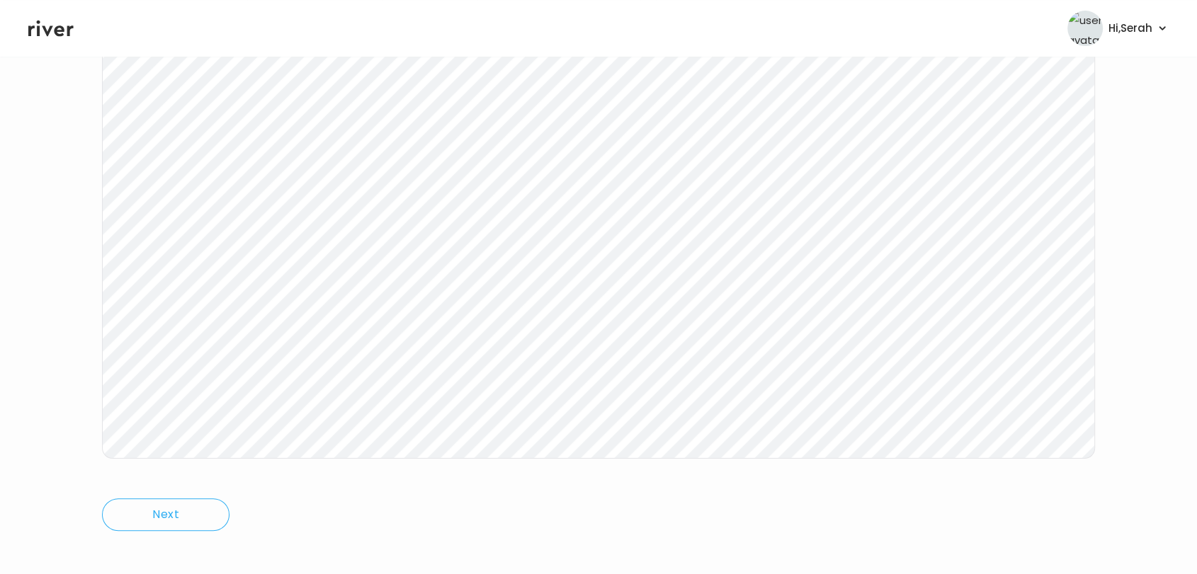
scroll to position [190, 0]
click at [48, 33] on icon at bounding box center [50, 29] width 45 height 16
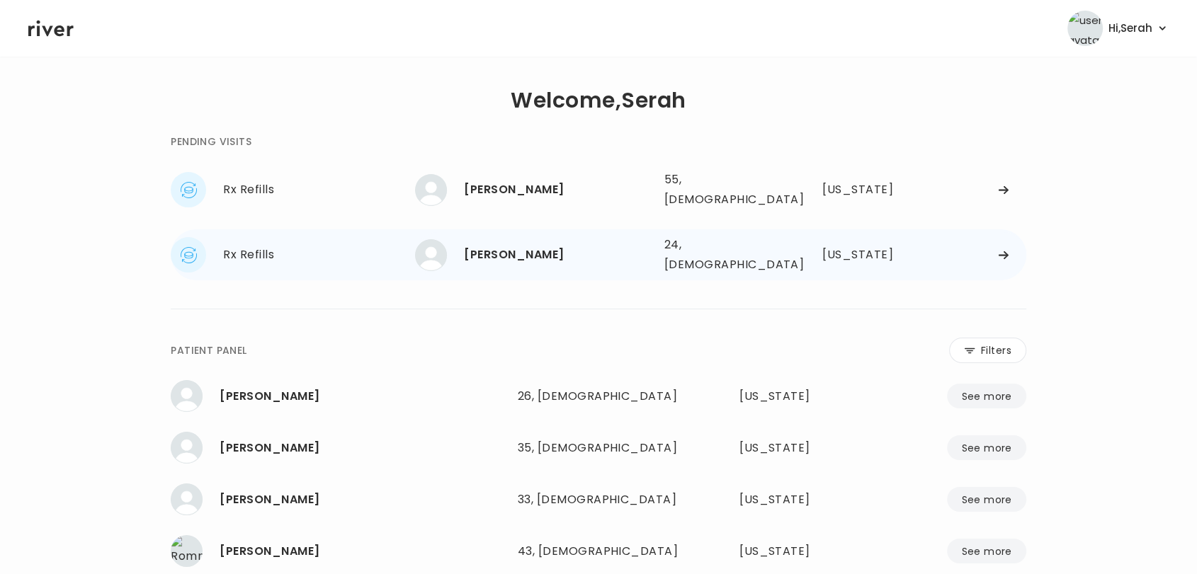
click at [510, 245] on div "[PERSON_NAME]" at bounding box center [558, 255] width 188 height 20
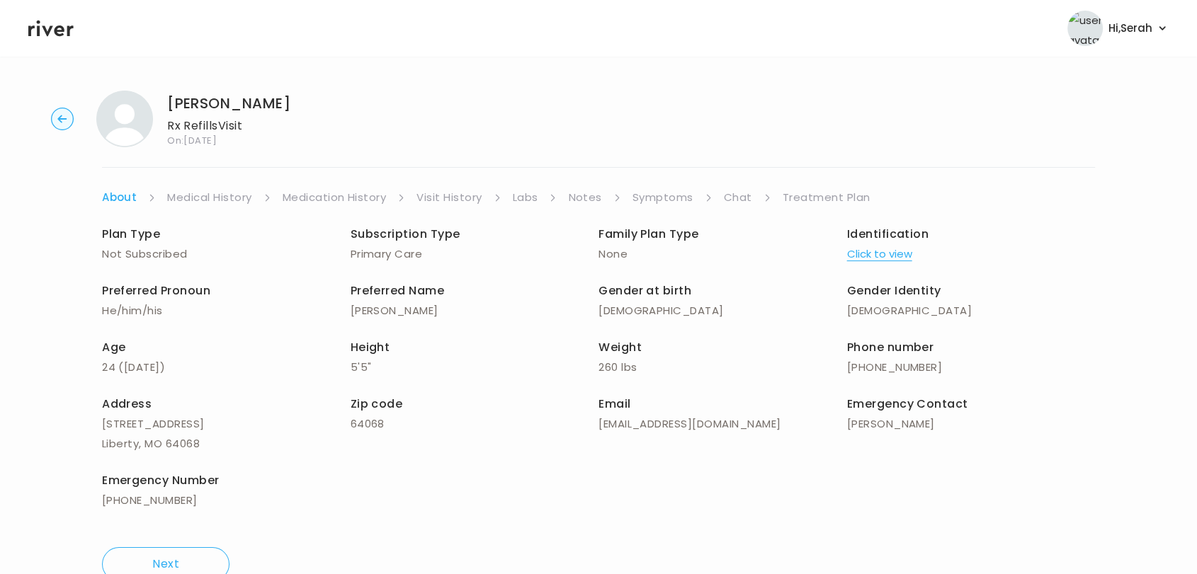
click at [663, 193] on link "Symptoms" at bounding box center [662, 198] width 61 height 20
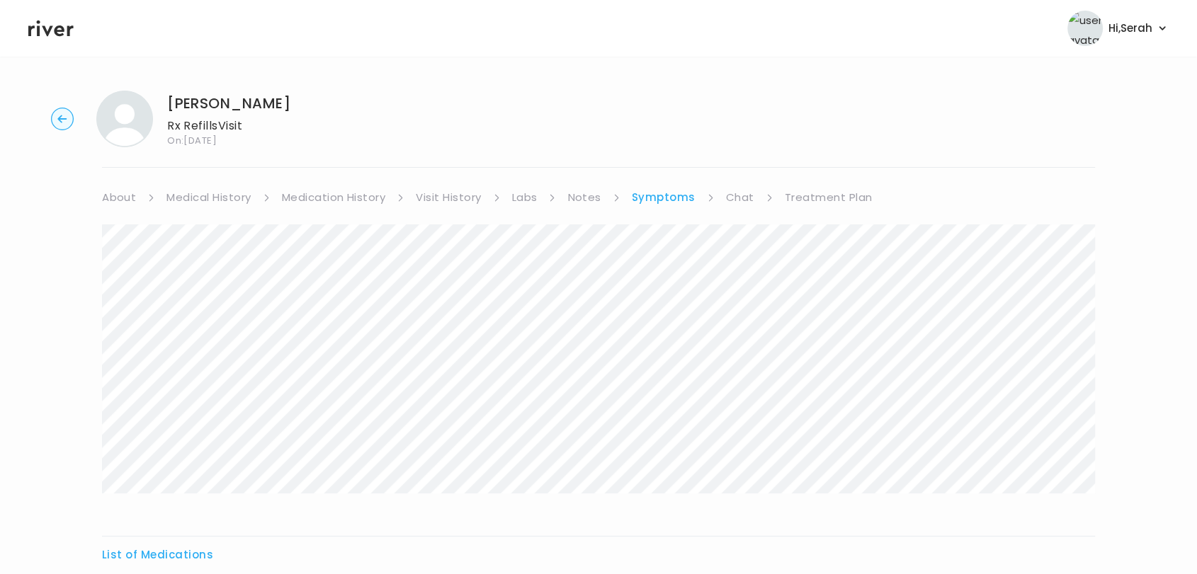
scroll to position [205, 0]
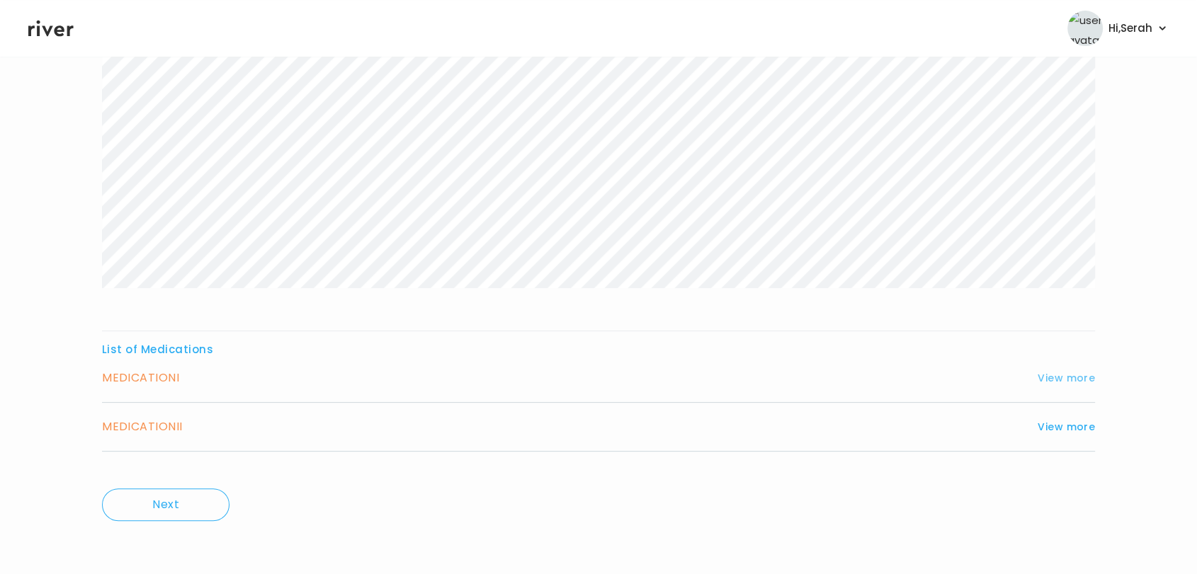
click at [1042, 381] on button "View more" at bounding box center [1065, 378] width 57 height 17
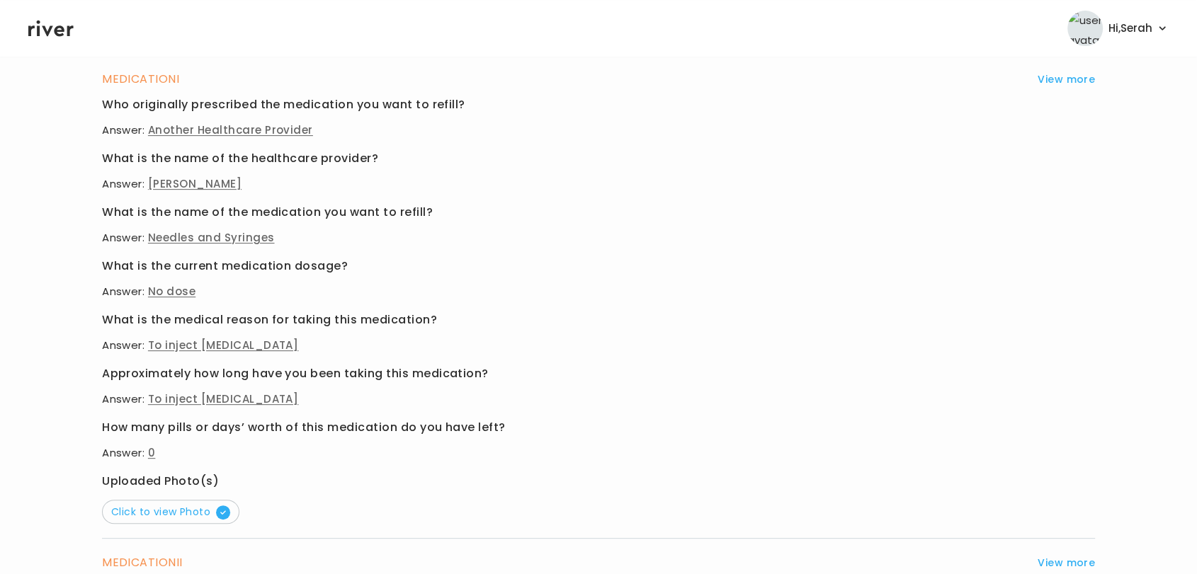
scroll to position [505, 0]
click at [199, 511] on span "Click to view Photo" at bounding box center [170, 511] width 119 height 14
click at [400, 105] on h3 "Who originally prescribed the medication you want to refill?" at bounding box center [598, 104] width 993 height 20
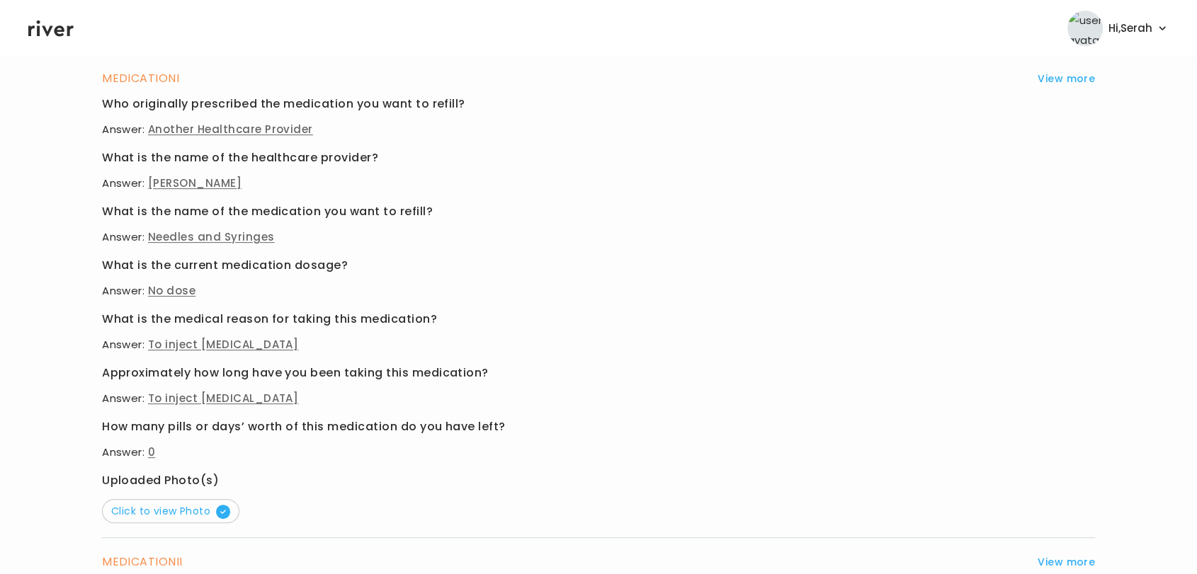
scroll to position [640, 0]
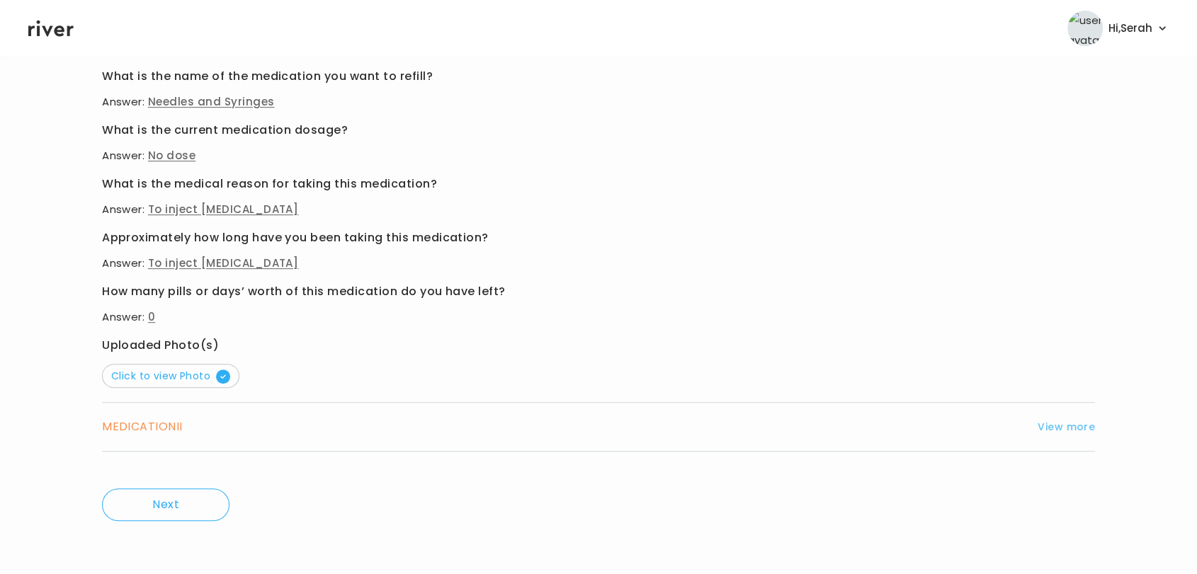
click at [1080, 430] on button "View more" at bounding box center [1065, 426] width 57 height 17
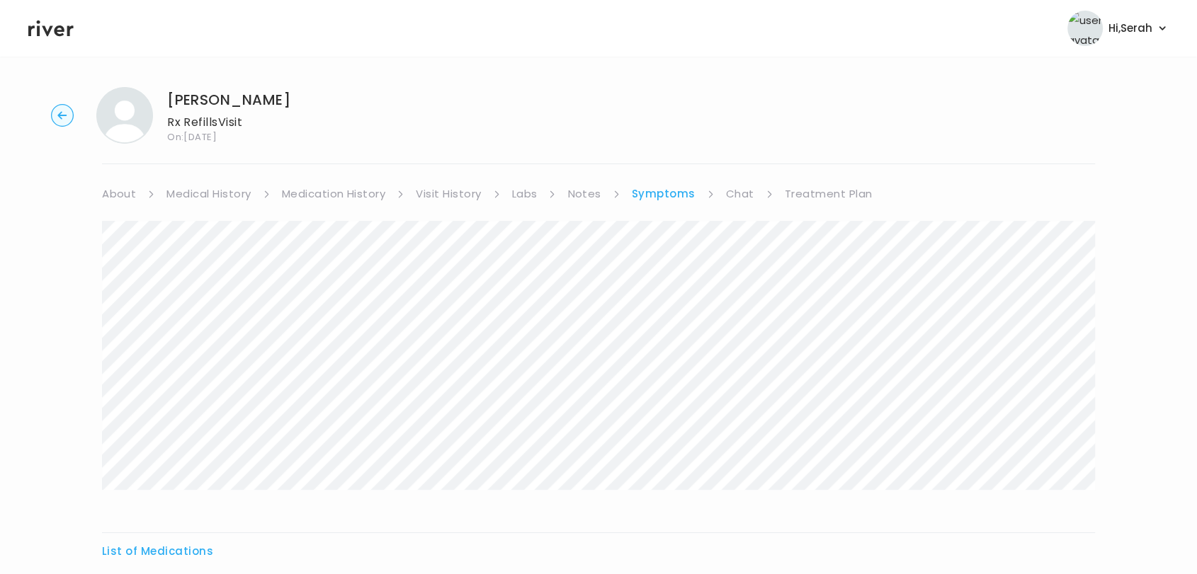
scroll to position [0, 0]
click at [726, 193] on link "Chat" at bounding box center [740, 198] width 28 height 20
click at [802, 175] on div "[PERSON_NAME] Rx Refills Visit On: [DATE] About Medical History Medication Hist…" at bounding box center [598, 421] width 1197 height 685
click at [806, 188] on link "Treatment Plan" at bounding box center [827, 198] width 88 height 20
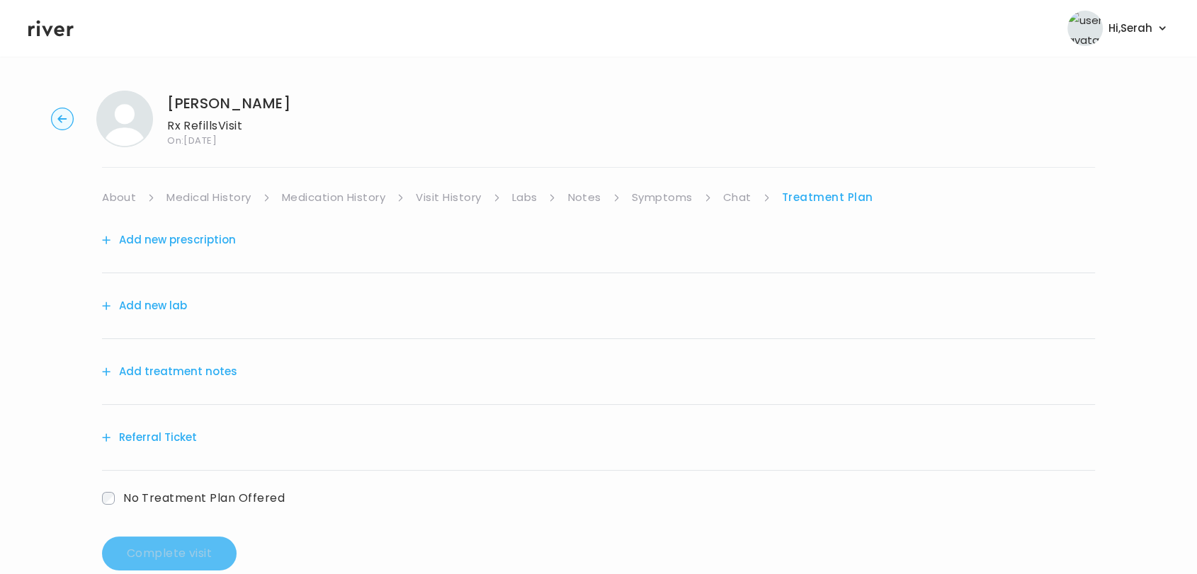
click at [186, 380] on button "Add treatment notes" at bounding box center [169, 372] width 135 height 20
